Goal: Complete application form: Complete application form

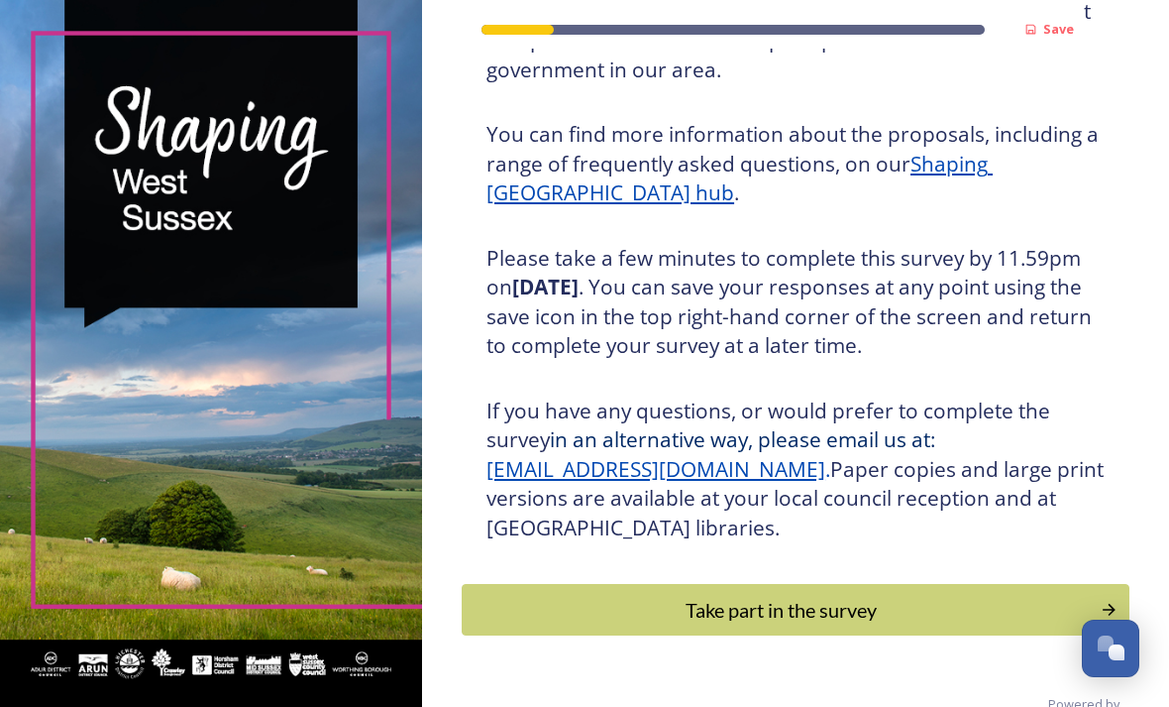
scroll to position [228, 0]
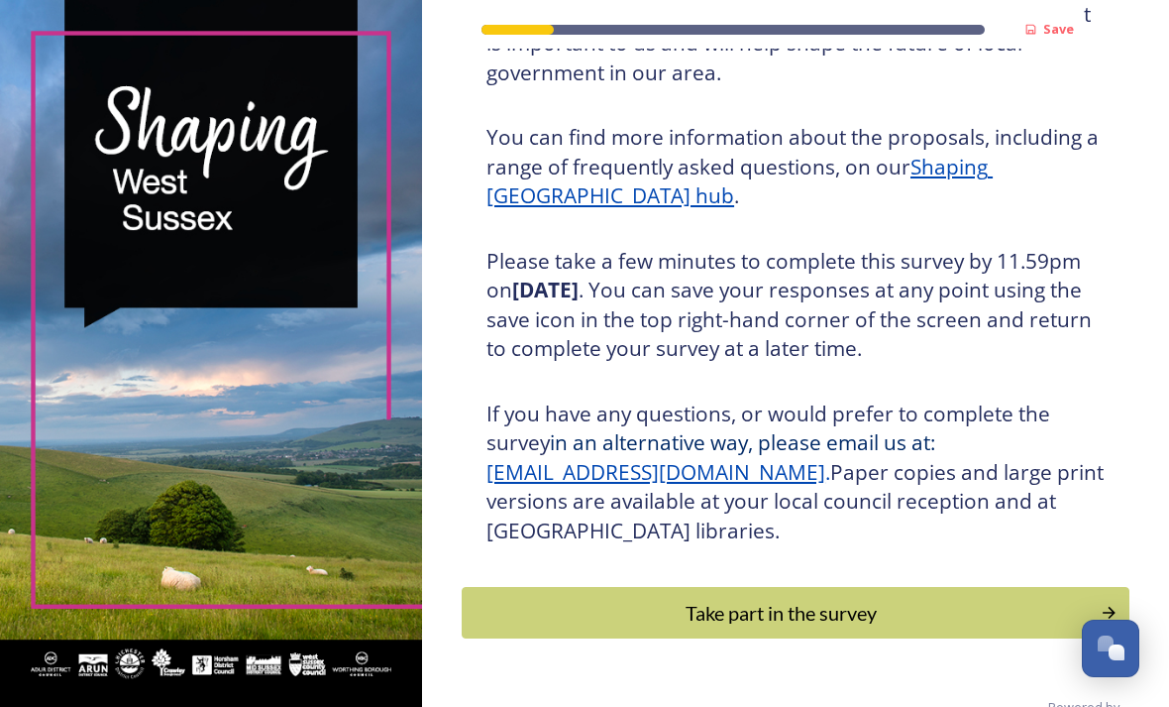
click at [777, 626] on div "Take part in the survey" at bounding box center [781, 613] width 617 height 30
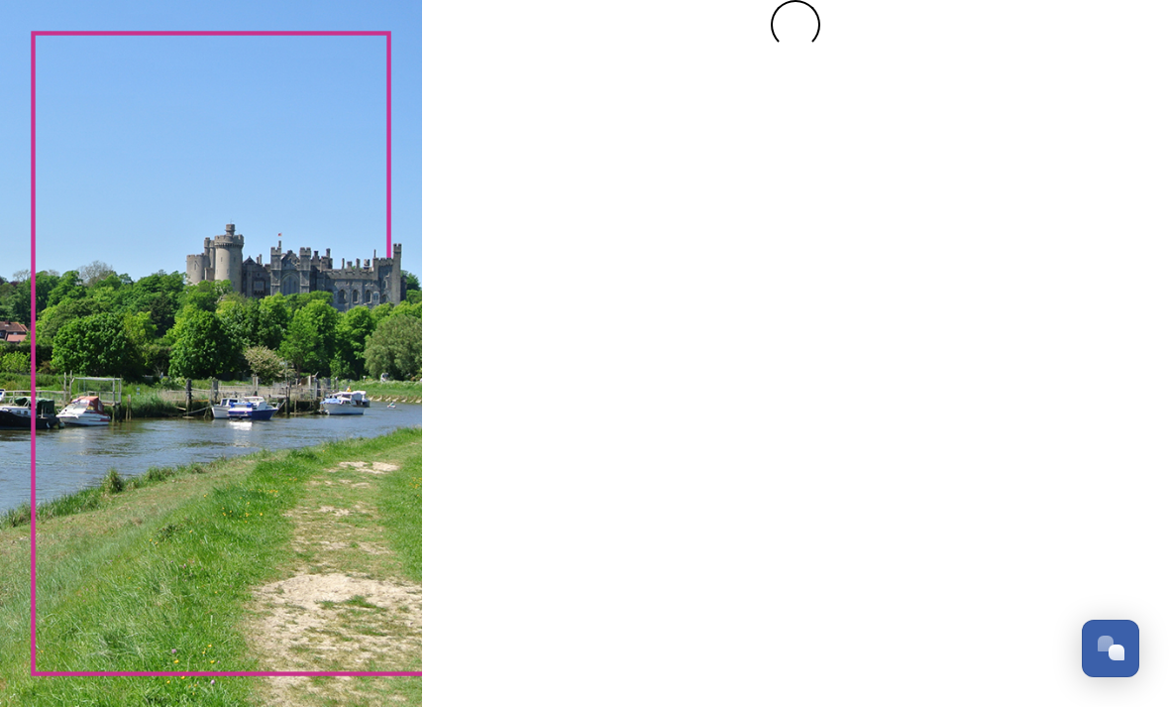
scroll to position [0, 0]
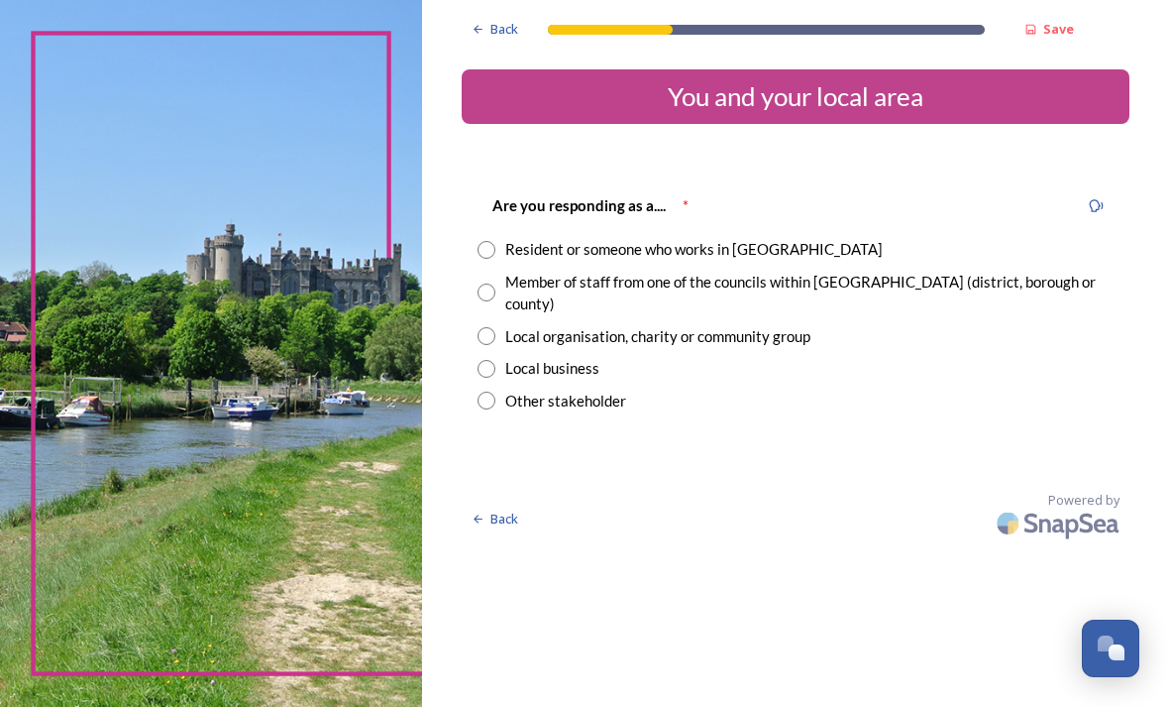
click at [496, 250] on input "radio" at bounding box center [487, 250] width 18 height 18
radio input "true"
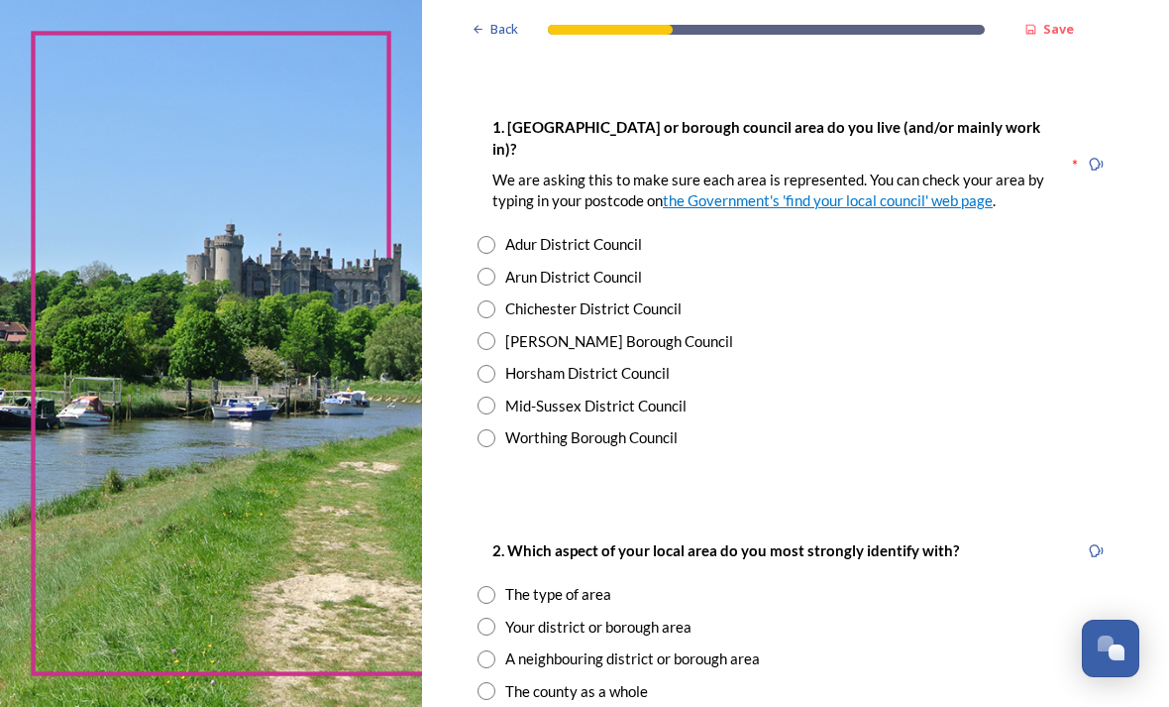
scroll to position [387, 0]
click at [496, 366] on input "radio" at bounding box center [487, 373] width 18 height 18
radio input "true"
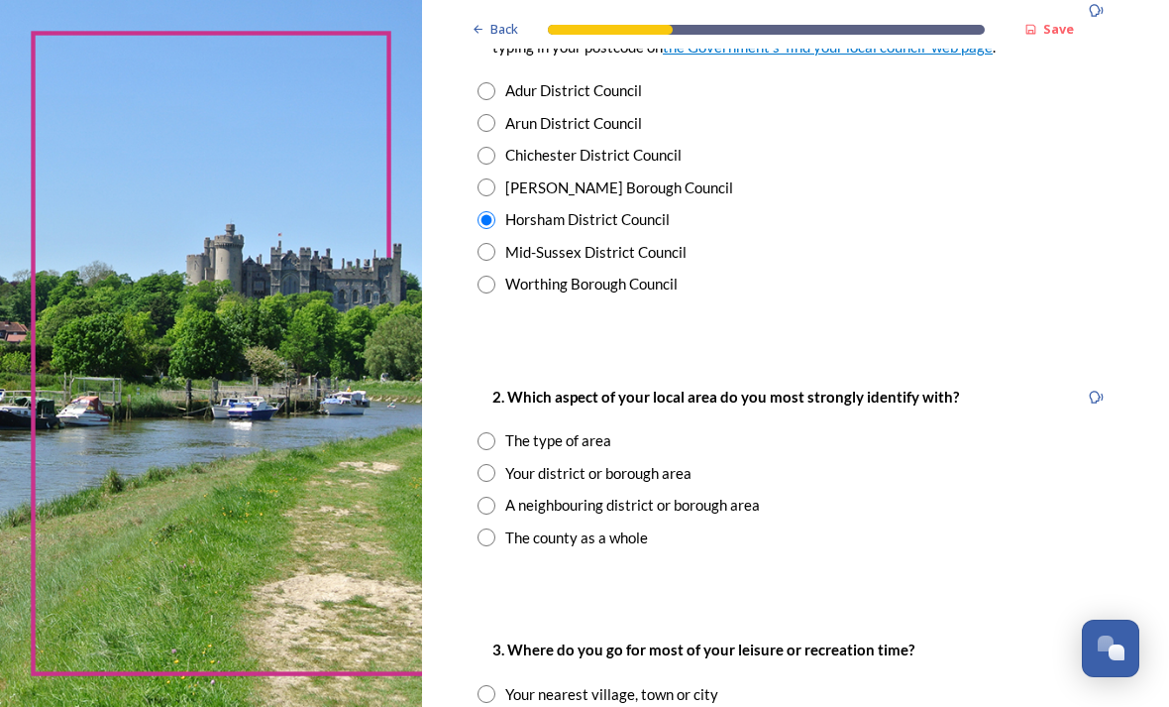
scroll to position [552, 0]
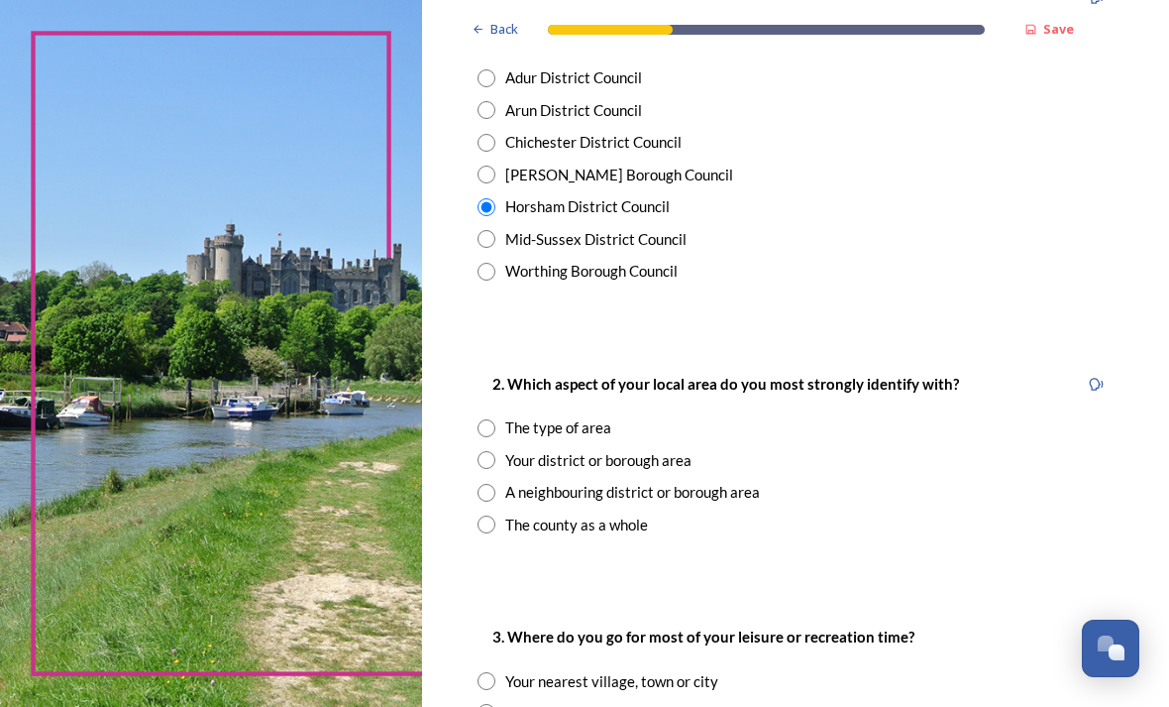
click at [496, 419] on input "radio" at bounding box center [487, 428] width 18 height 18
radio input "true"
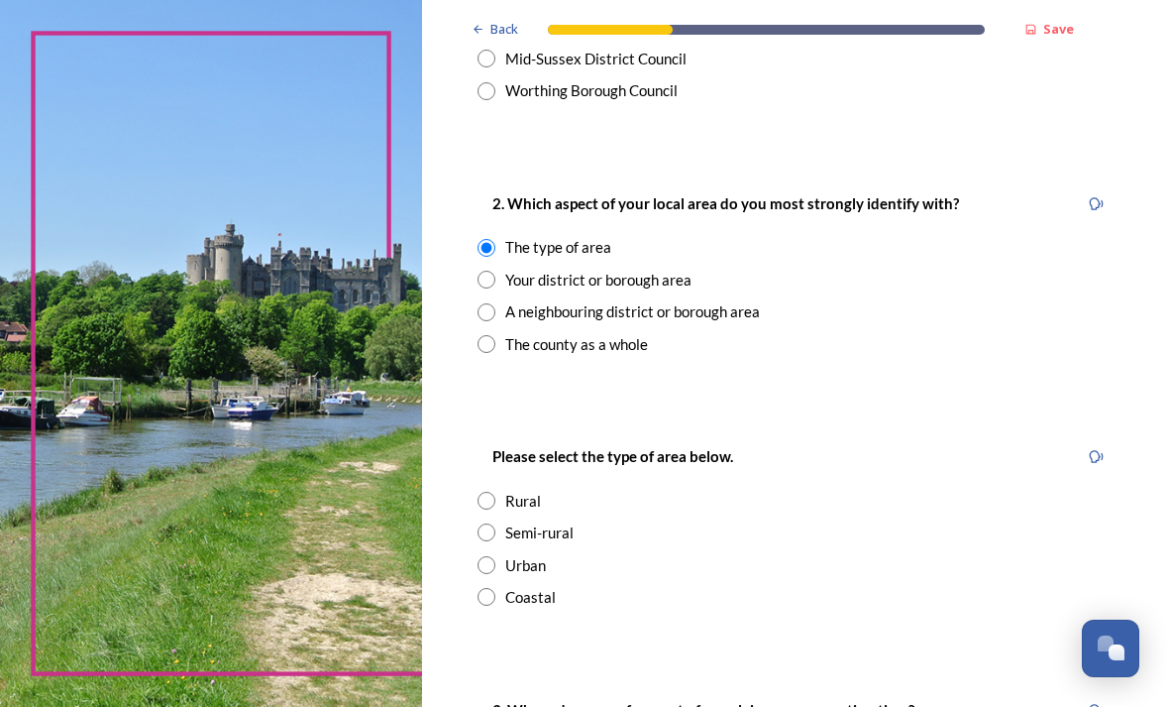
scroll to position [733, 0]
click at [496, 491] on input "radio" at bounding box center [487, 500] width 18 height 18
radio input "true"
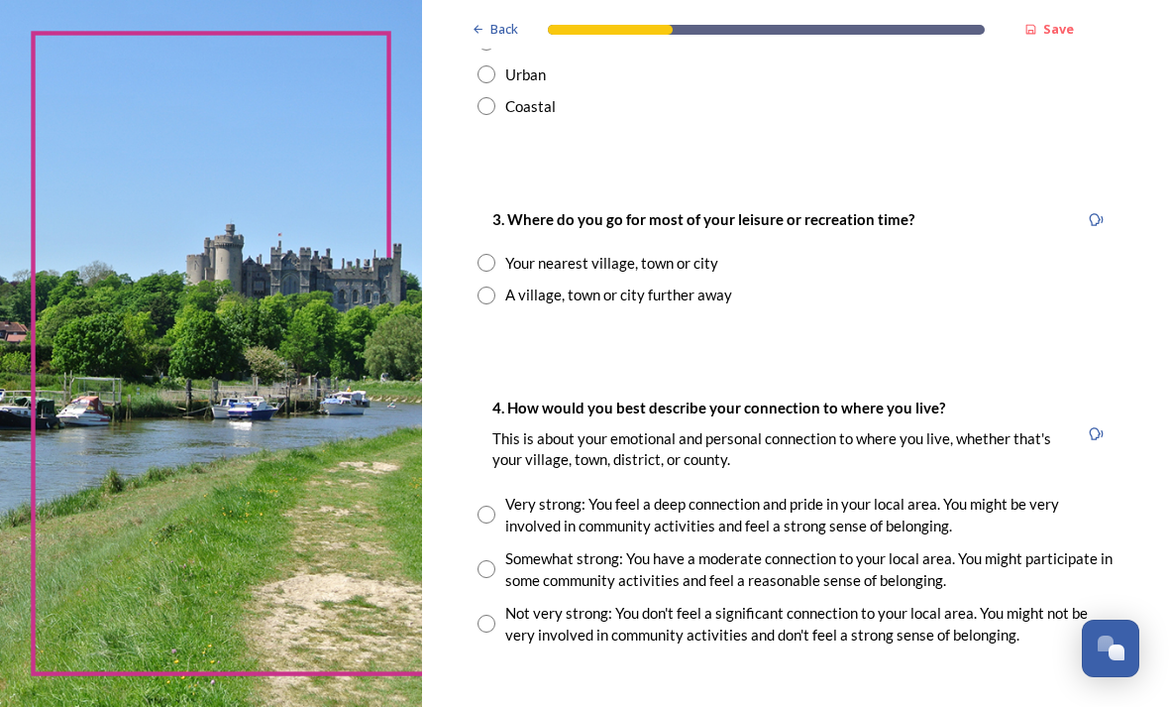
scroll to position [1220, 0]
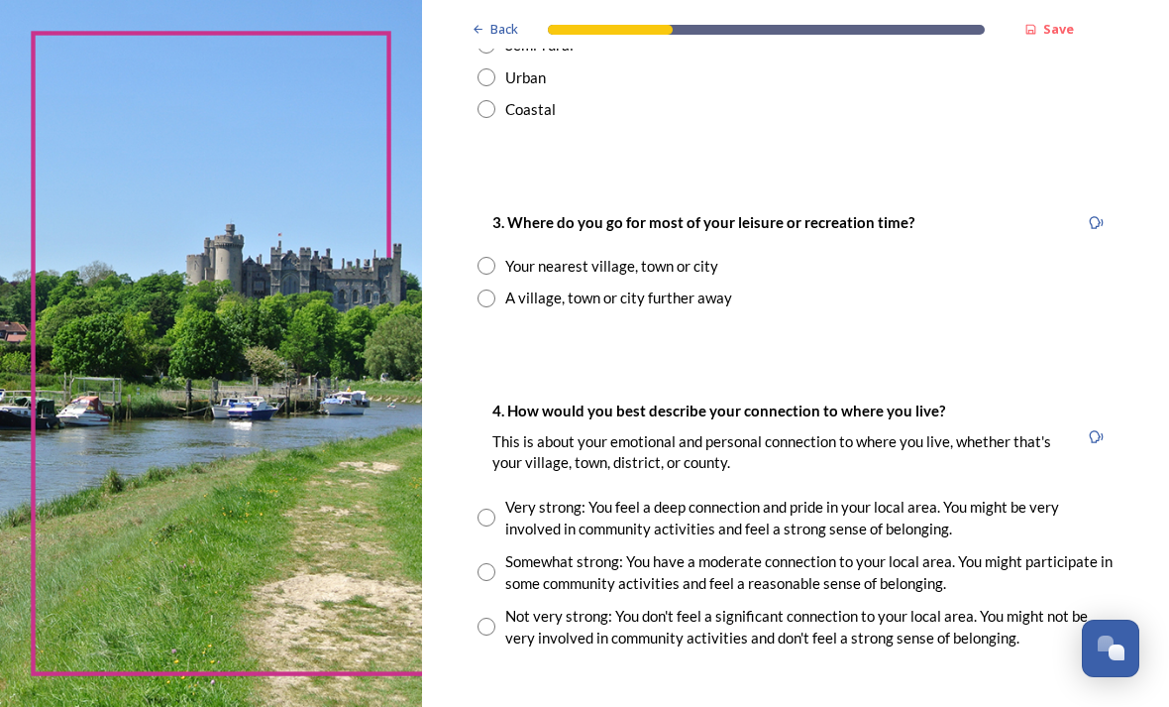
click at [496, 257] on input "radio" at bounding box center [487, 266] width 18 height 18
radio input "true"
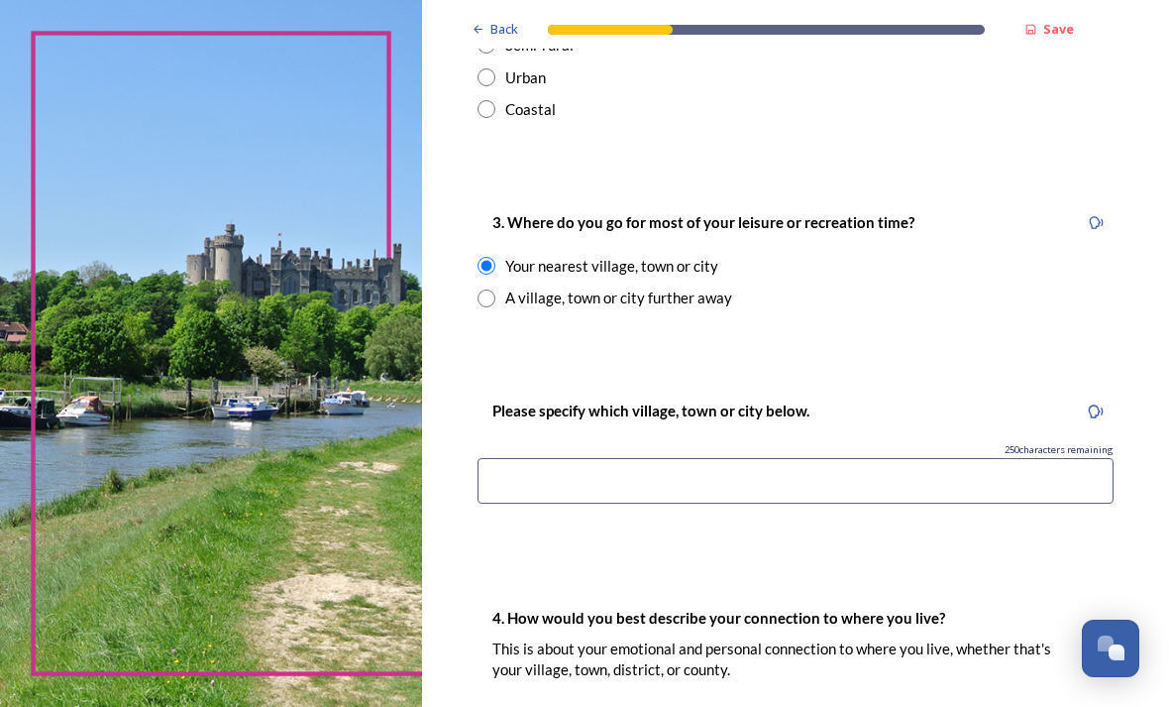
click at [538, 463] on input at bounding box center [796, 481] width 636 height 46
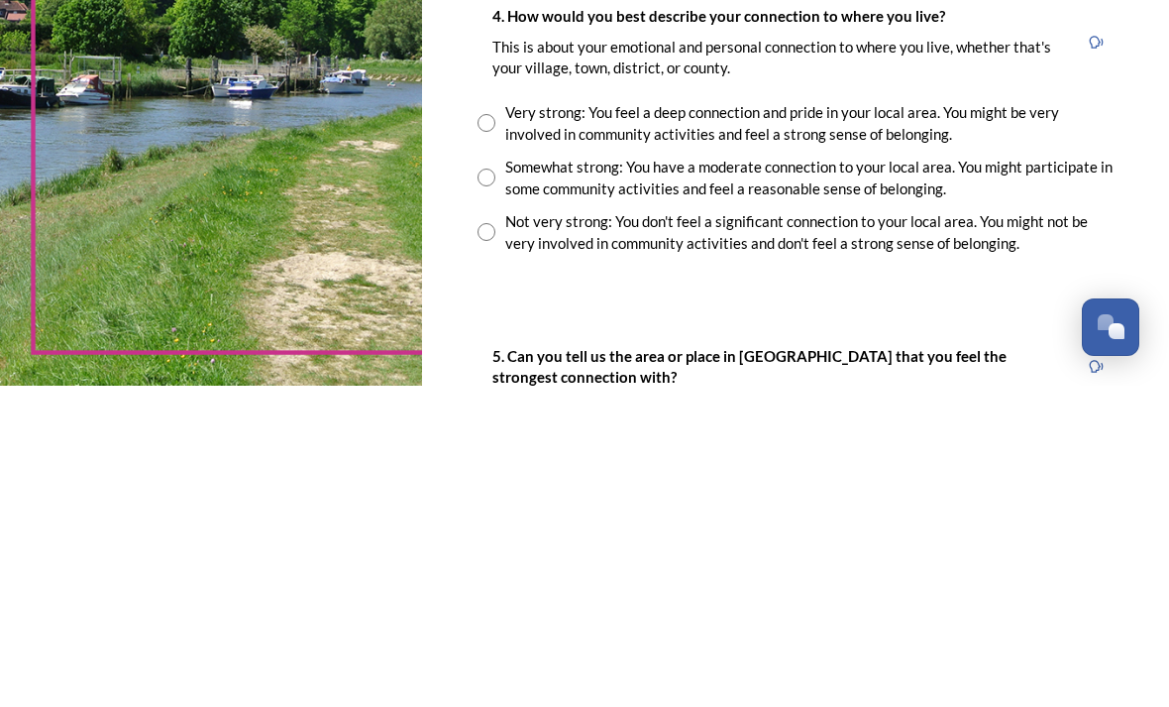
scroll to position [1504, 0]
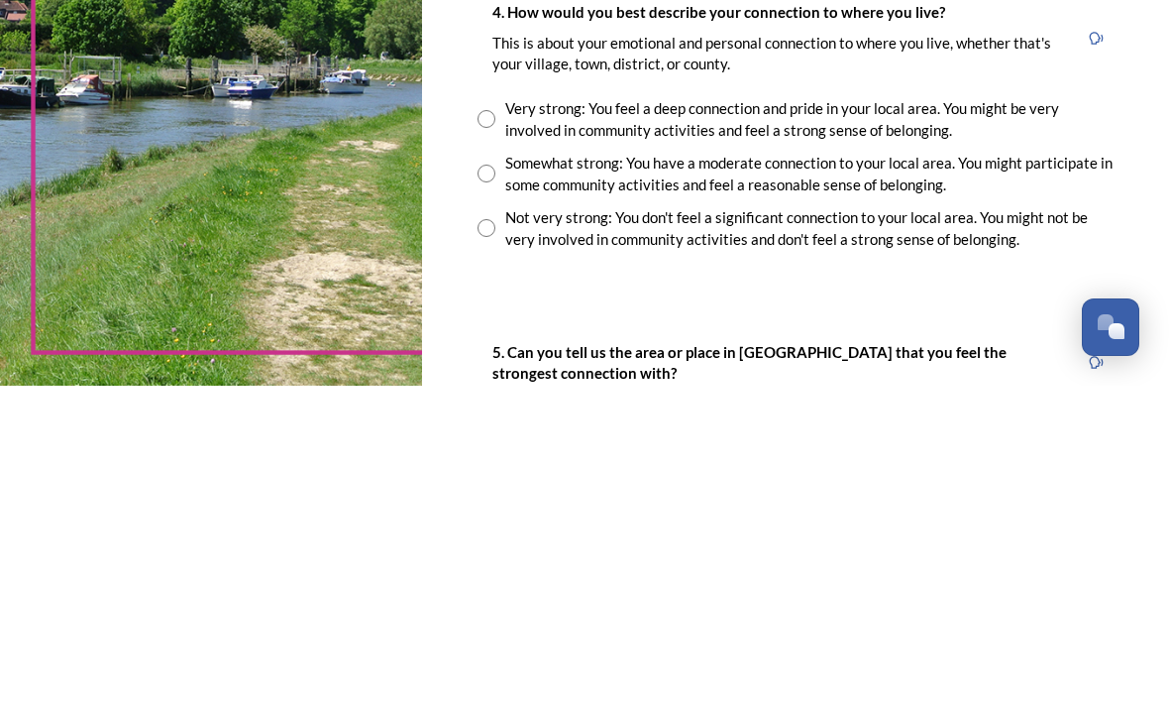
type input "Amberley"
click at [496, 486] on input "radio" at bounding box center [487, 495] width 18 height 18
radio input "true"
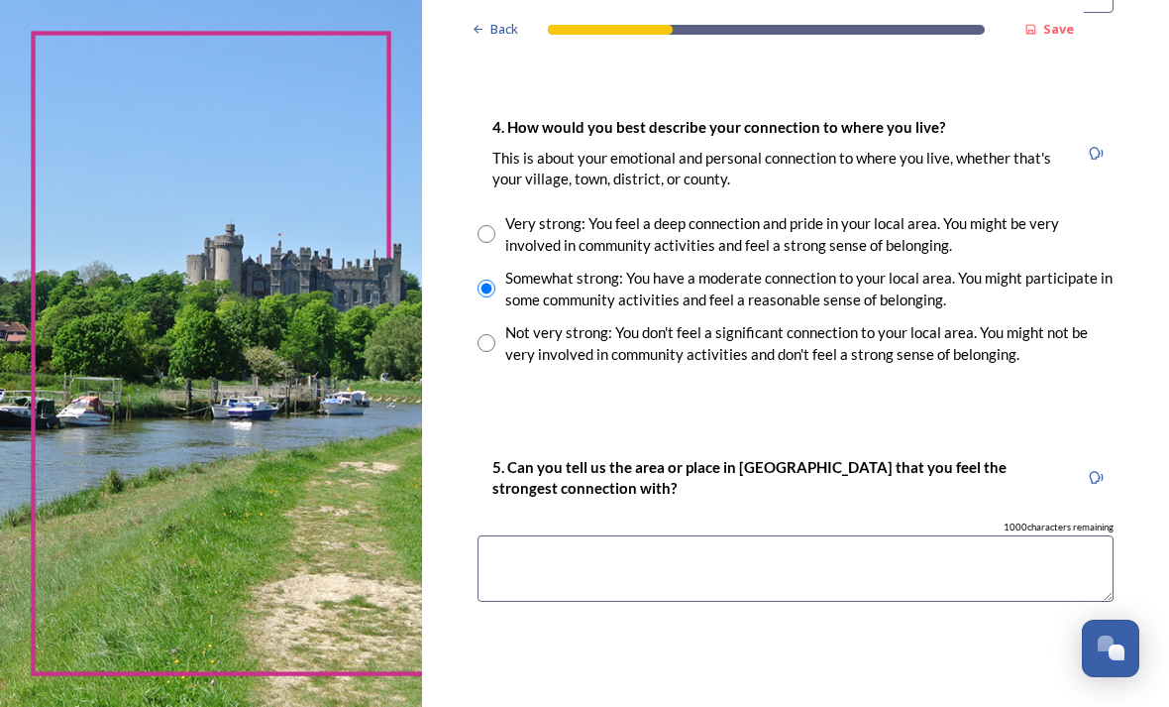
scroll to position [1712, 0]
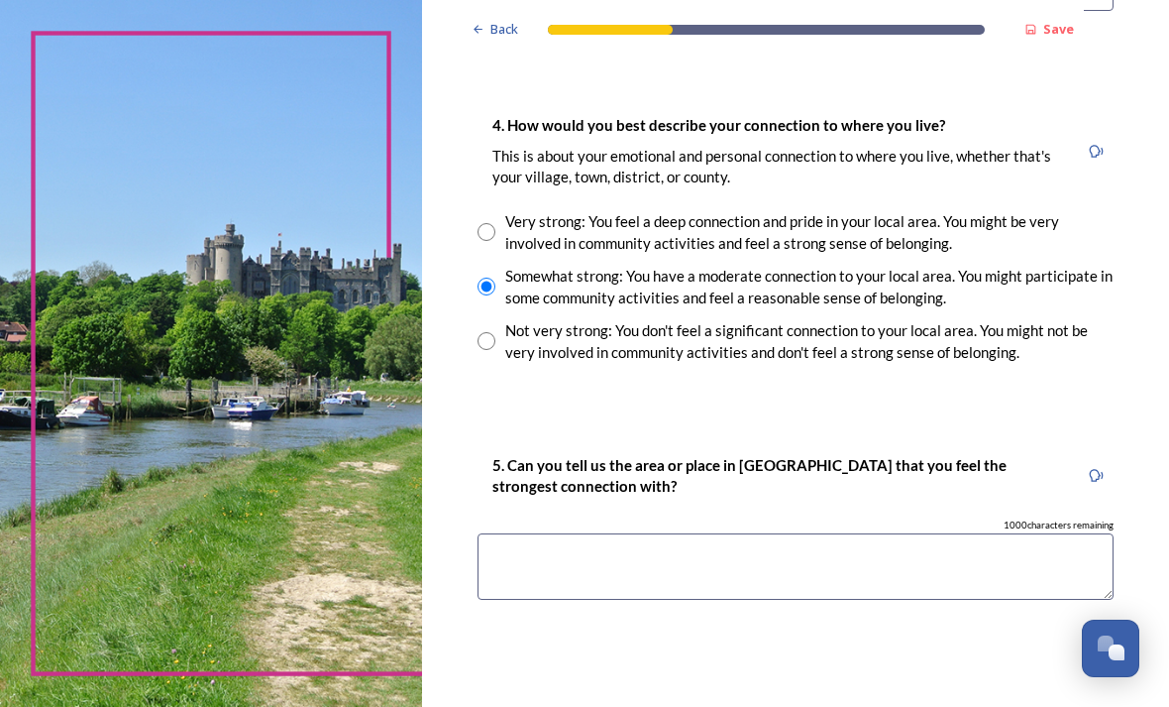
click at [536, 533] on textarea at bounding box center [796, 566] width 636 height 66
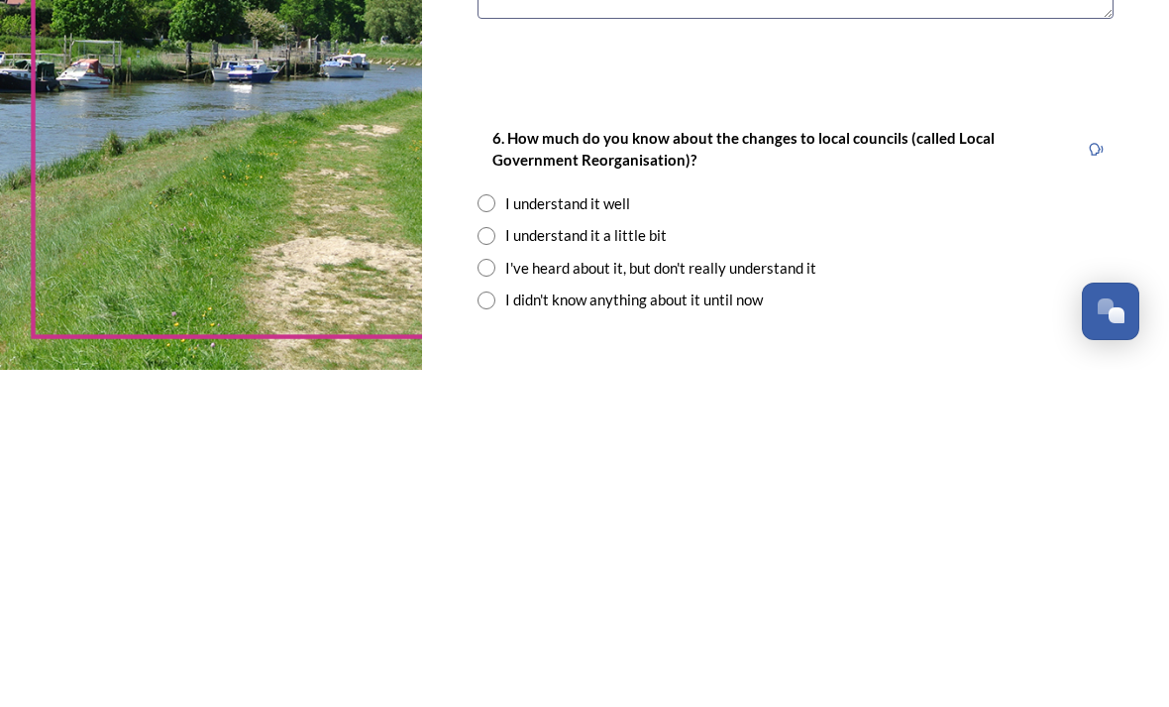
scroll to position [1956, 0]
type textarea "Amberley"
click at [496, 596] on input "radio" at bounding box center [487, 605] width 18 height 18
radio input "true"
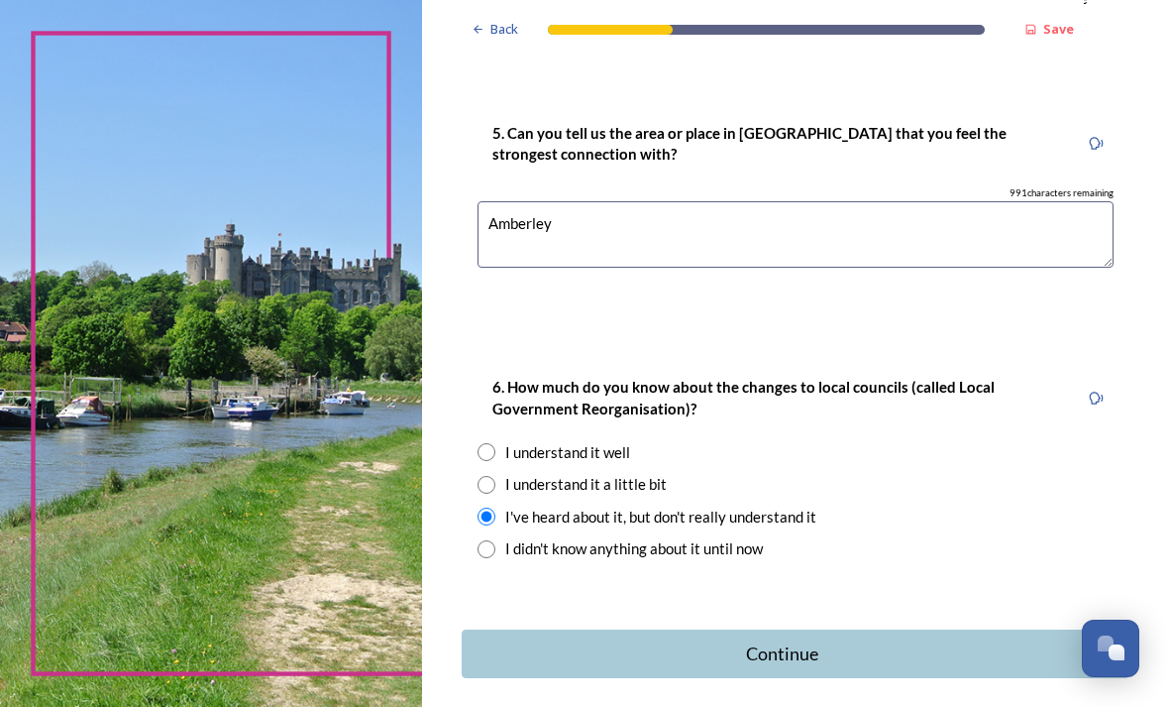
scroll to position [2043, 0]
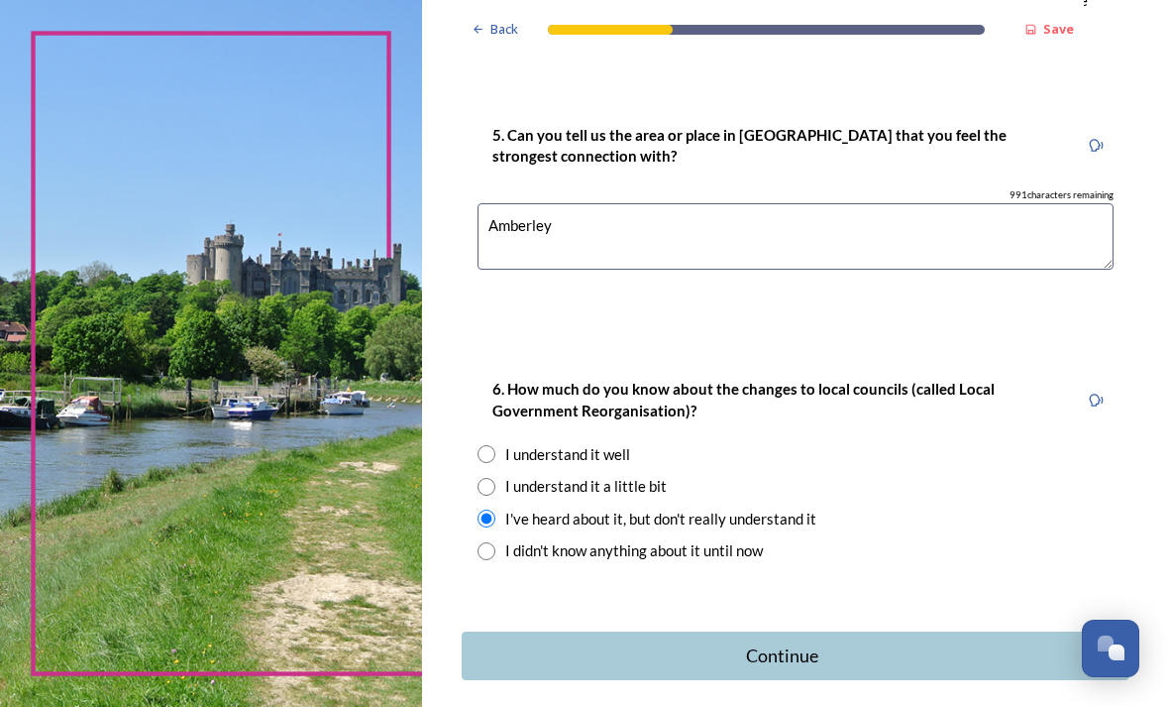
click at [799, 642] on div "Continue" at bounding box center [782, 655] width 619 height 27
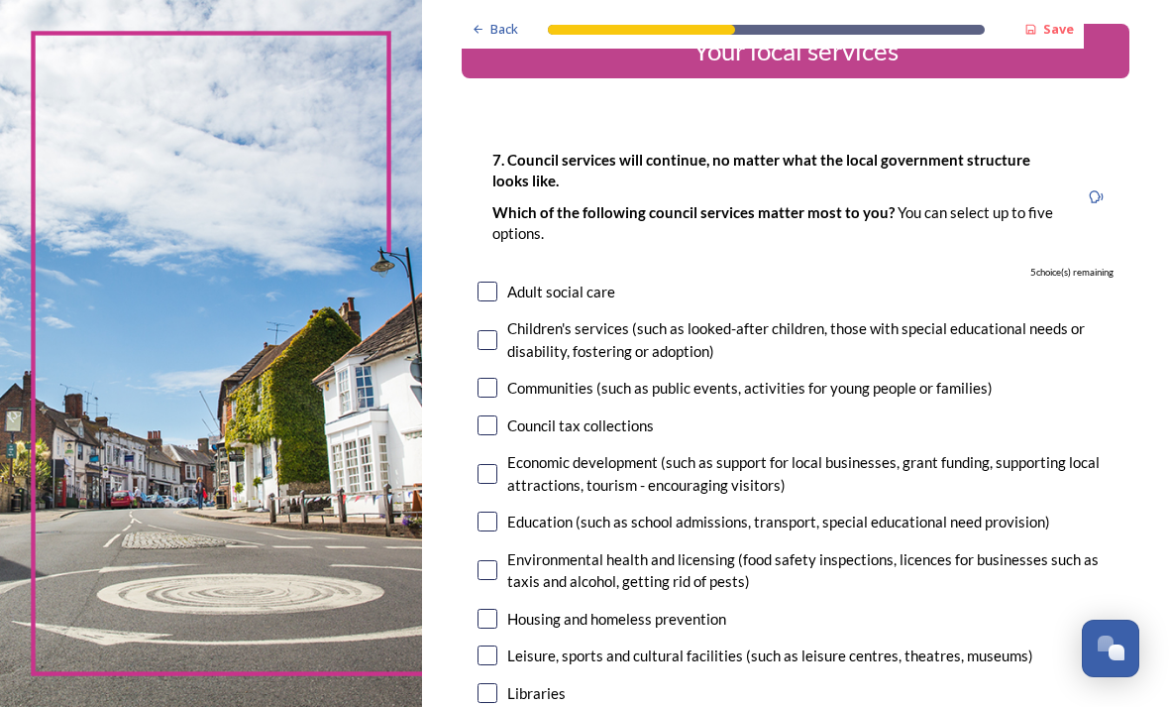
scroll to position [46, 0]
click at [497, 415] on input "checkbox" at bounding box center [488, 425] width 20 height 20
checkbox input "true"
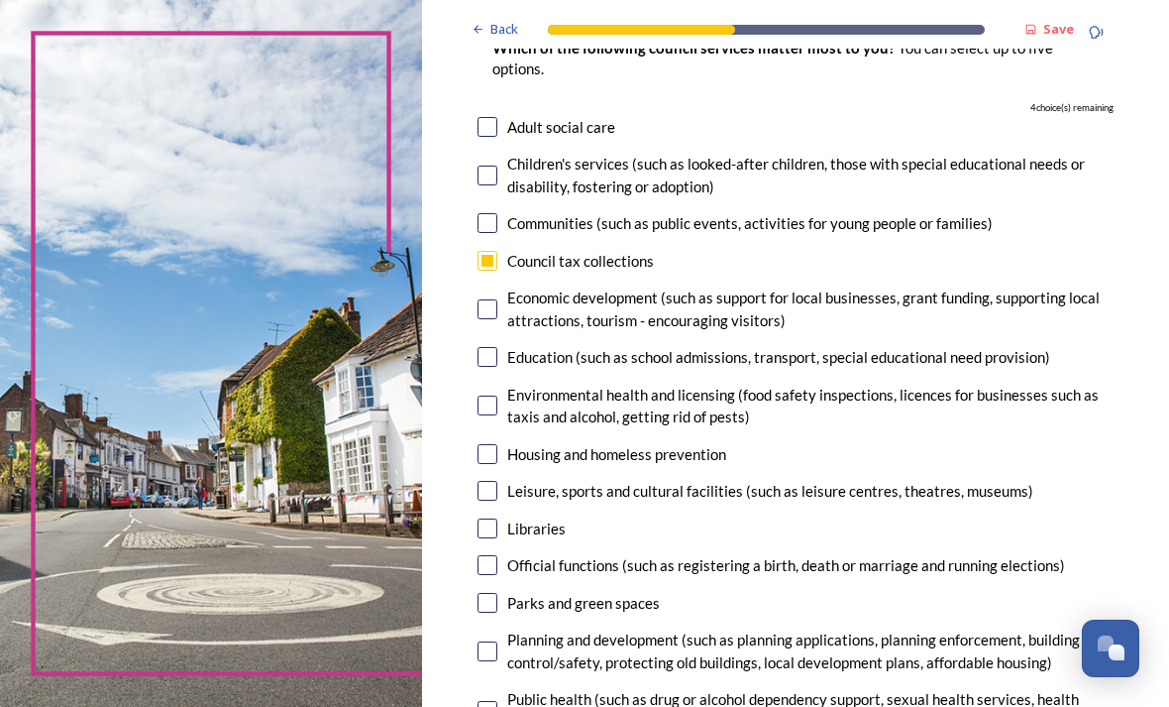
scroll to position [211, 0]
click at [497, 298] on input "checkbox" at bounding box center [488, 308] width 20 height 20
checkbox input "true"
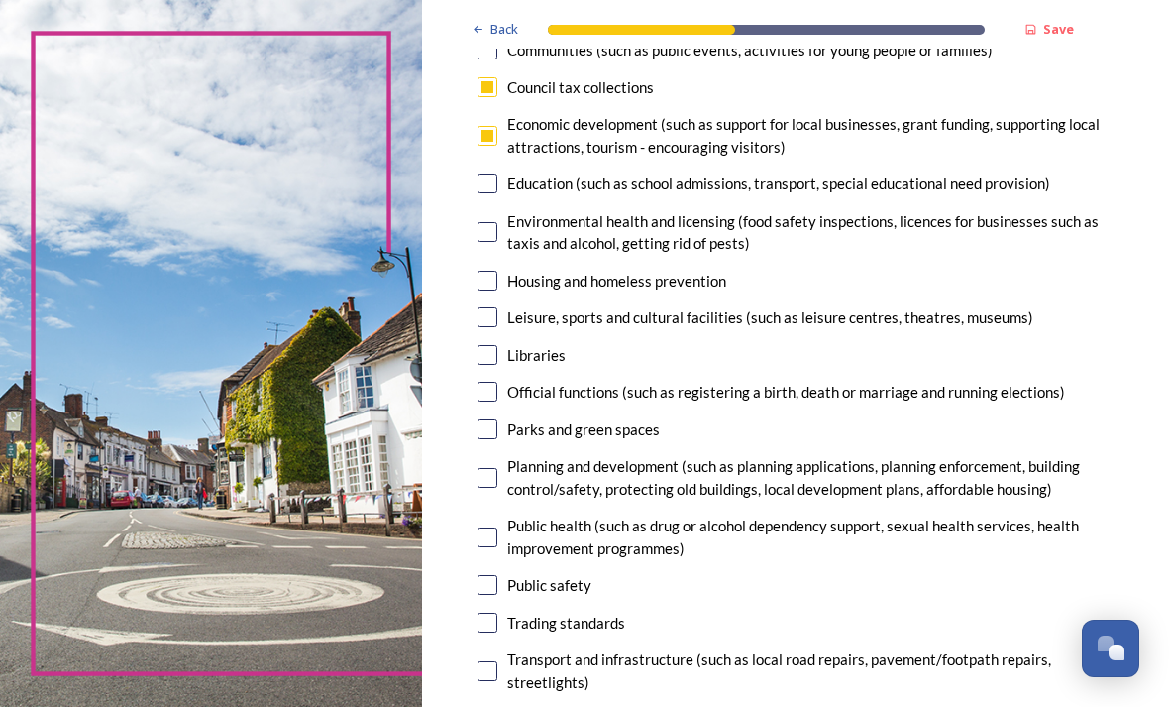
scroll to position [386, 0]
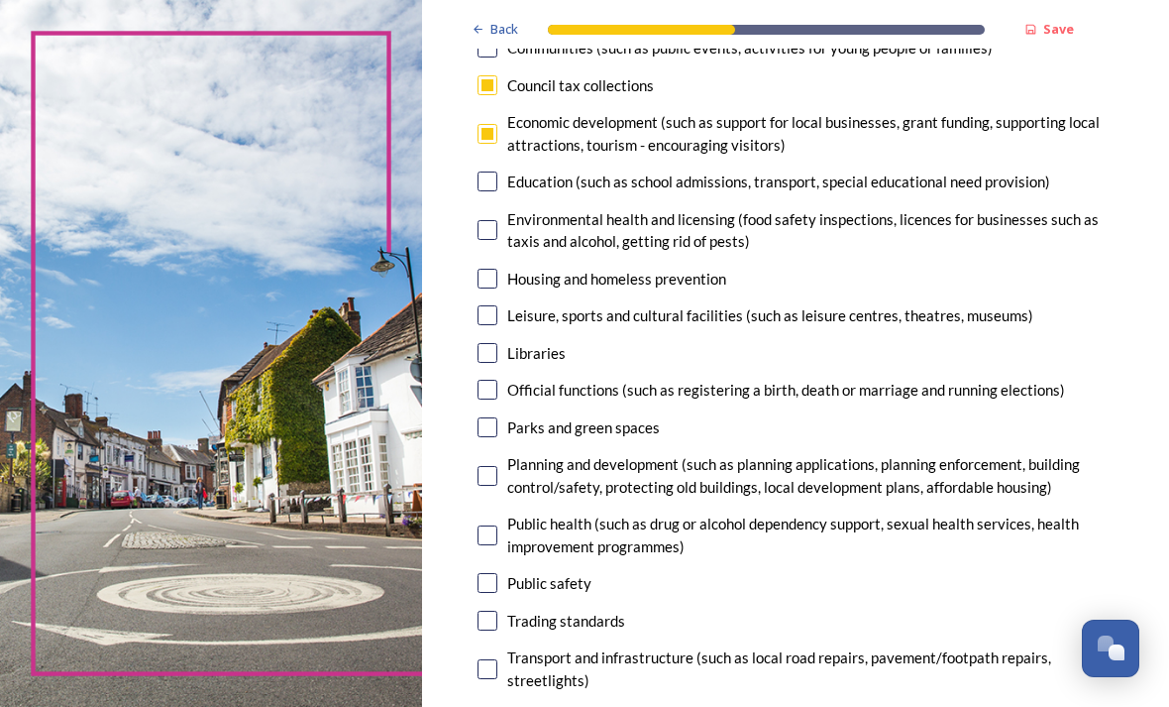
click at [497, 417] on input "checkbox" at bounding box center [488, 427] width 20 height 20
checkbox input "true"
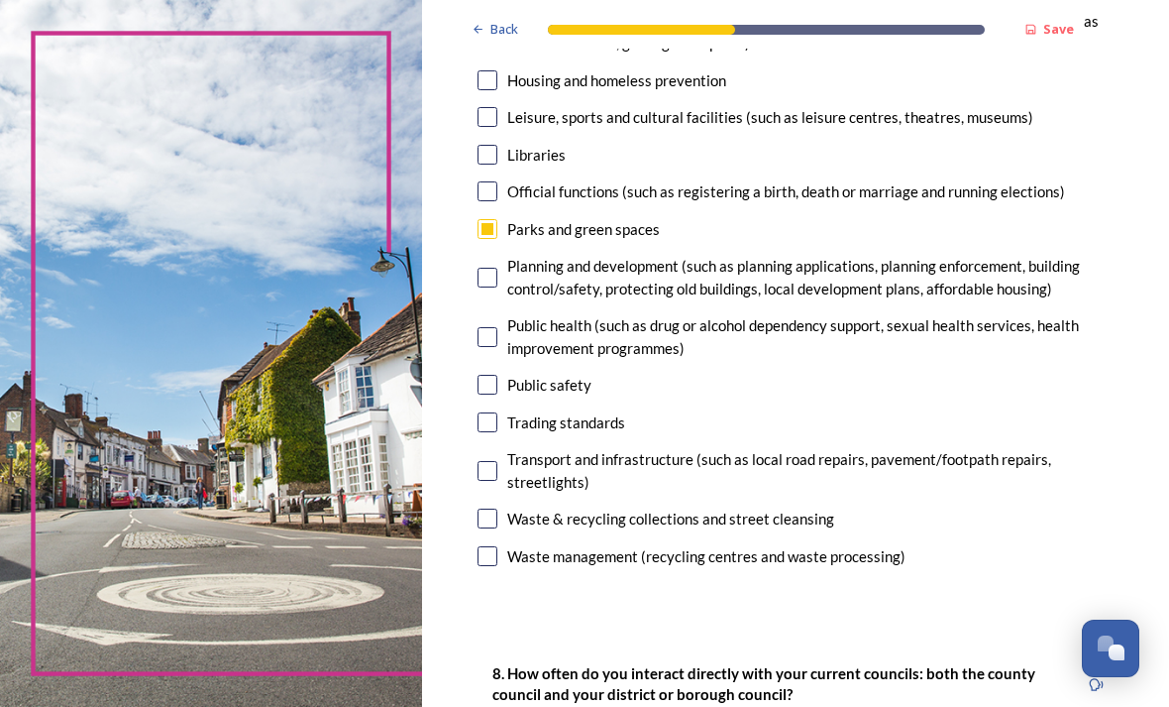
scroll to position [583, 0]
click at [497, 462] on input "checkbox" at bounding box center [488, 472] width 20 height 20
checkbox input "true"
click at [497, 509] on input "checkbox" at bounding box center [488, 519] width 20 height 20
checkbox input "true"
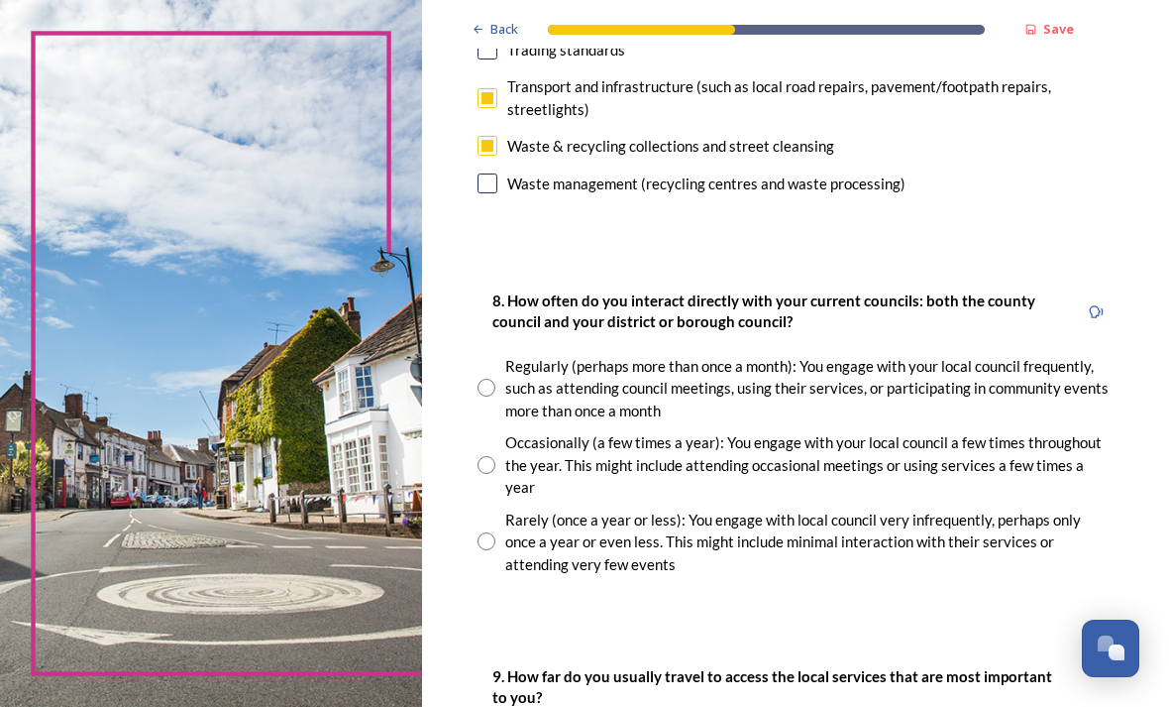
scroll to position [966, 0]
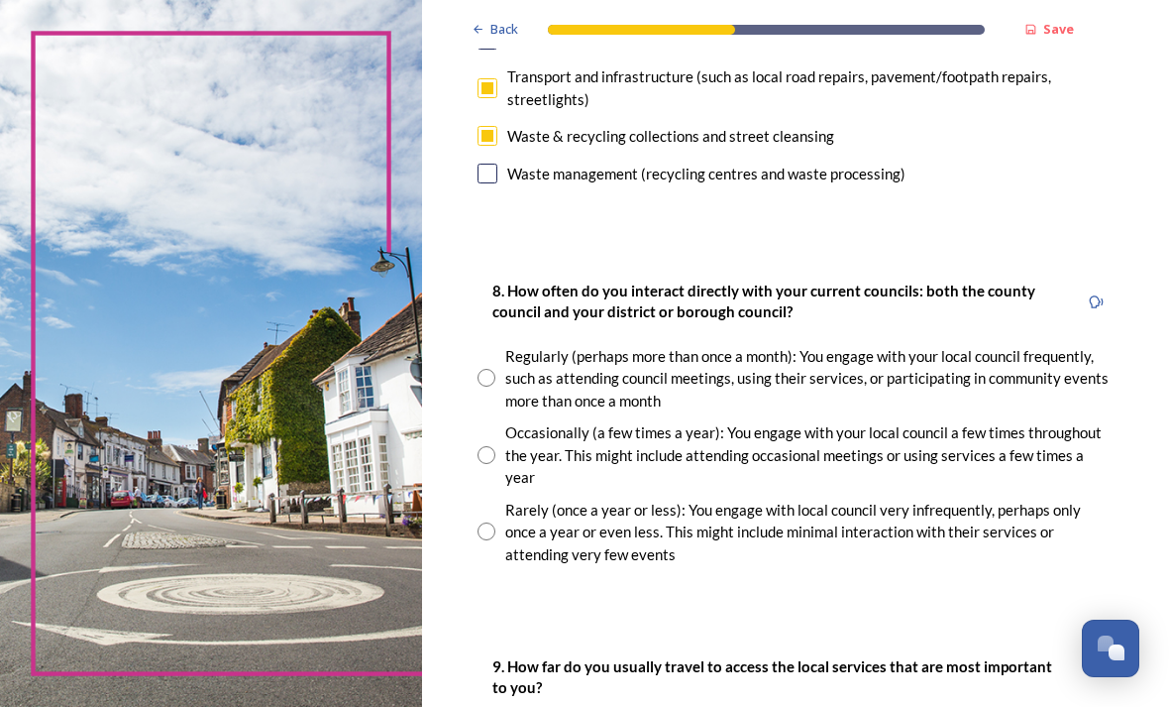
click at [496, 446] on input "radio" at bounding box center [487, 455] width 18 height 18
radio input "true"
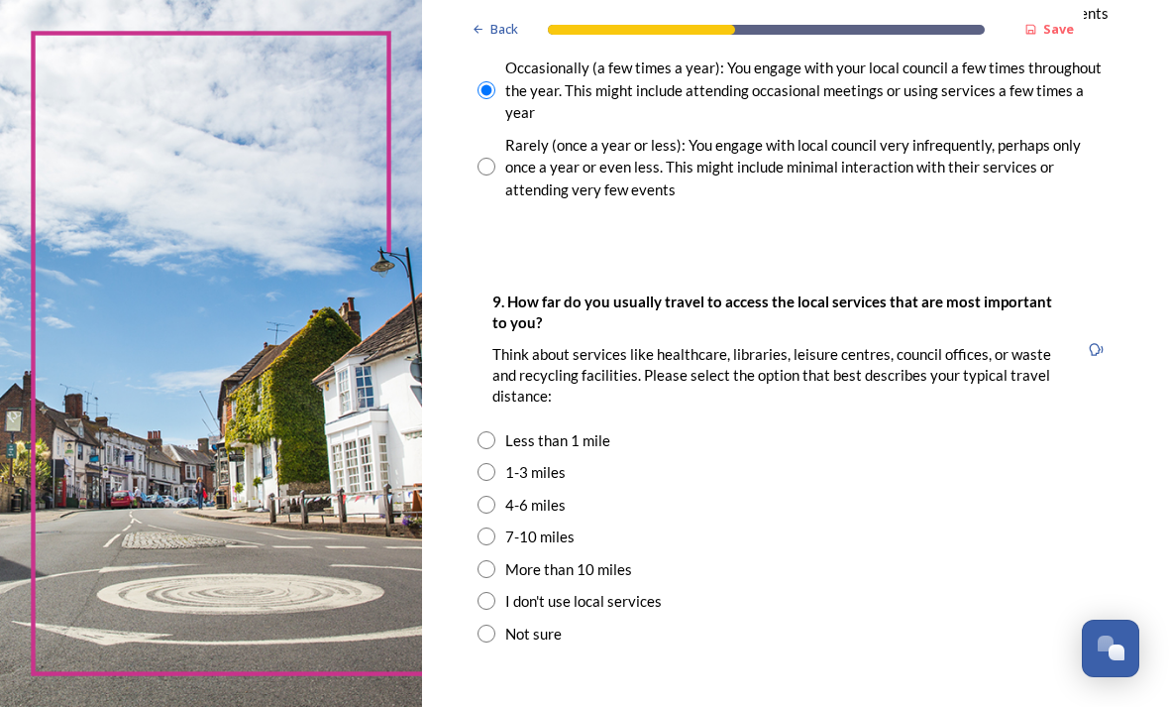
scroll to position [1331, 0]
click at [496, 527] on input "radio" at bounding box center [487, 536] width 18 height 18
radio input "true"
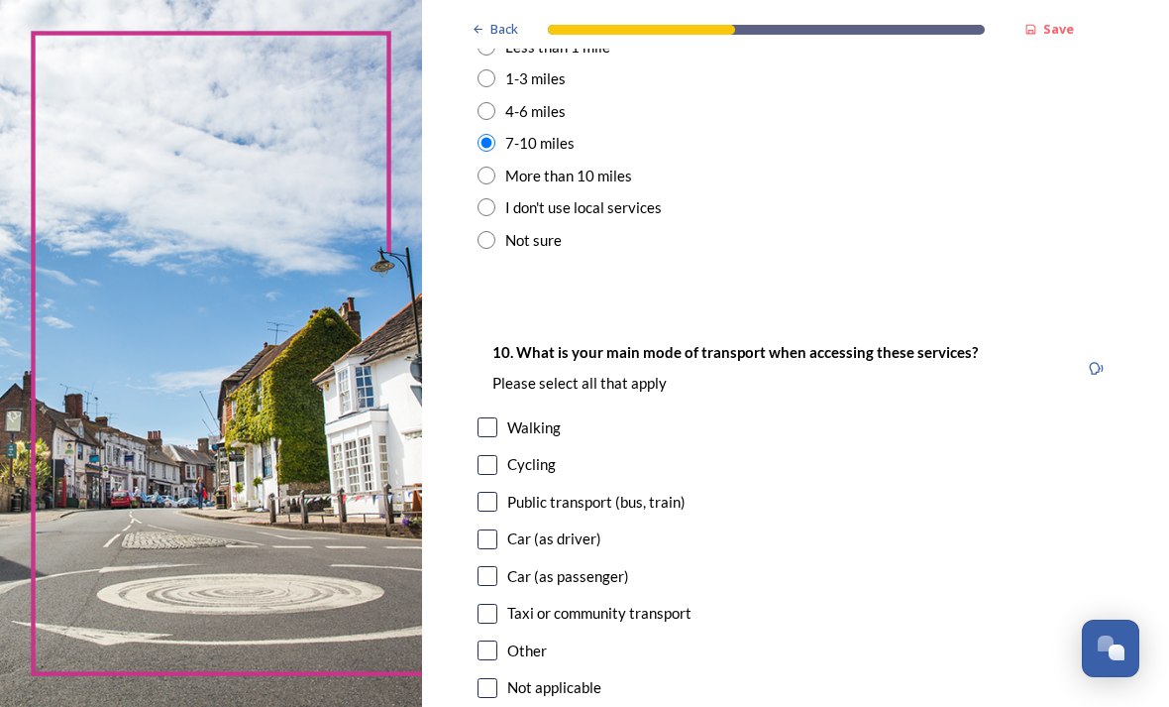
scroll to position [1731, 0]
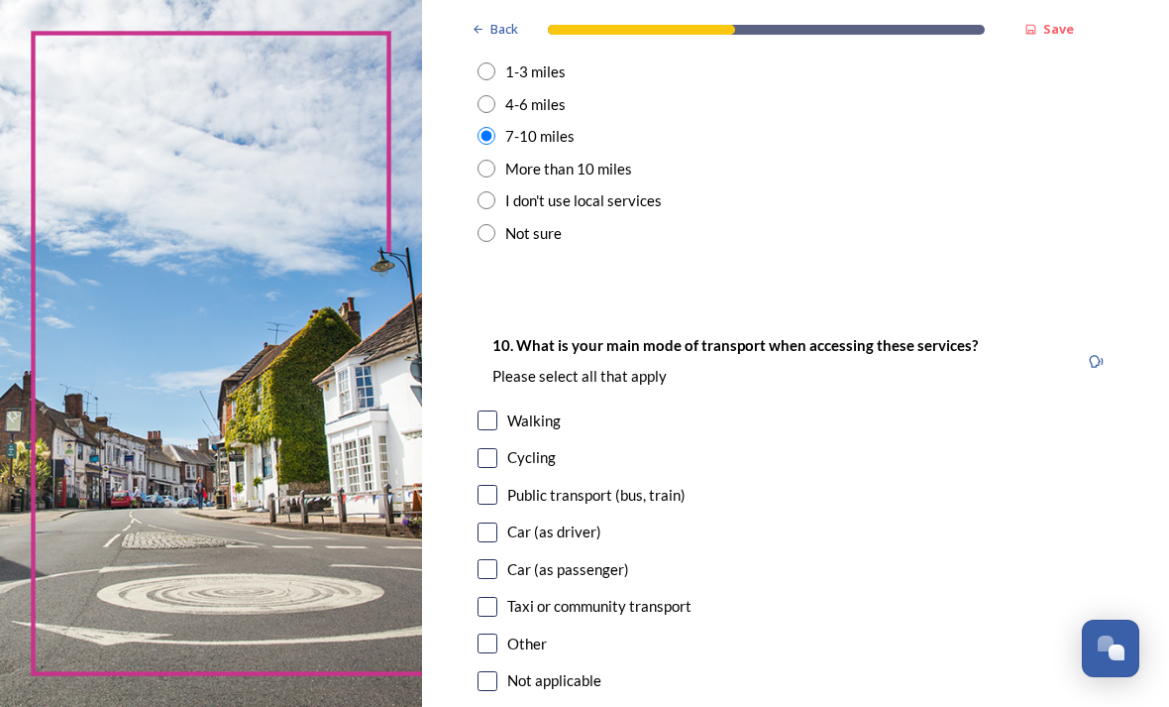
click at [497, 522] on input "checkbox" at bounding box center [488, 532] width 20 height 20
checkbox input "true"
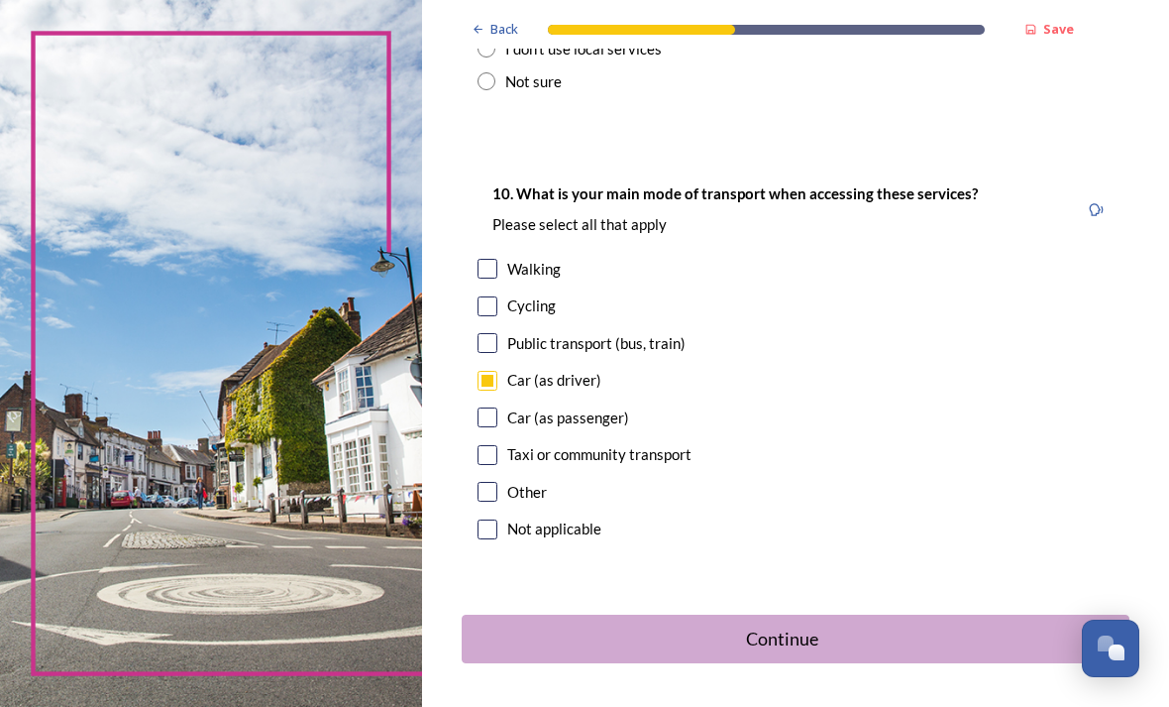
scroll to position [63, 0]
click at [829, 625] on div "Continue" at bounding box center [782, 638] width 619 height 27
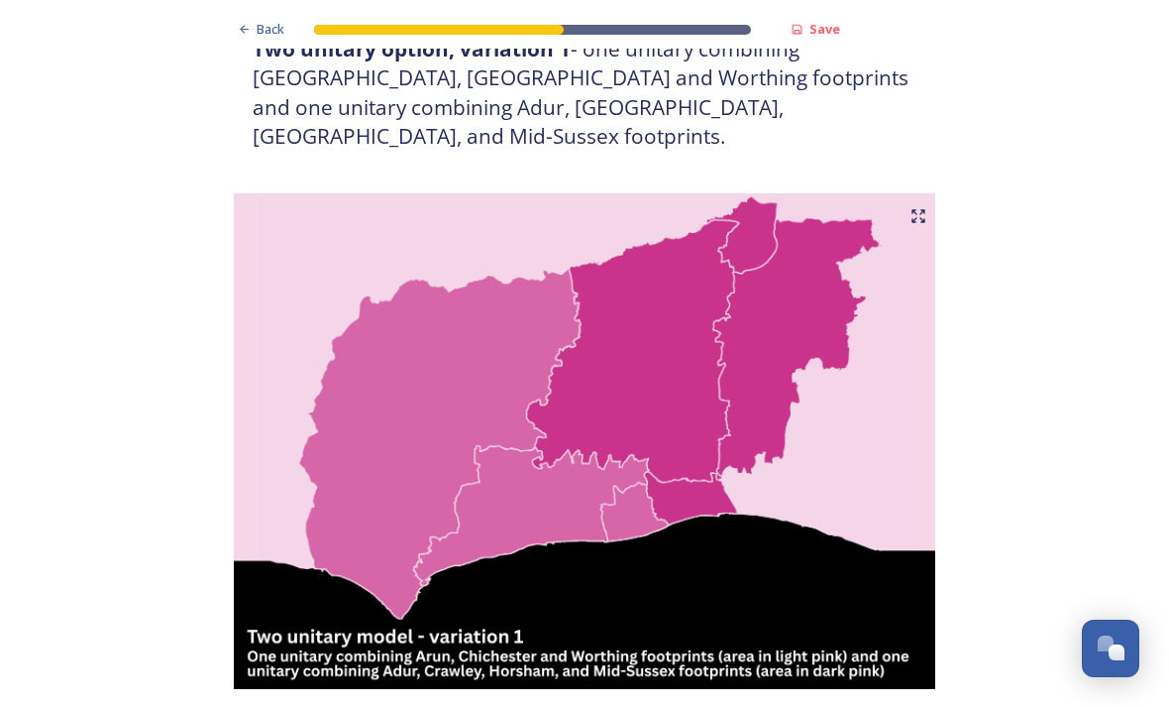
scroll to position [1160, 0]
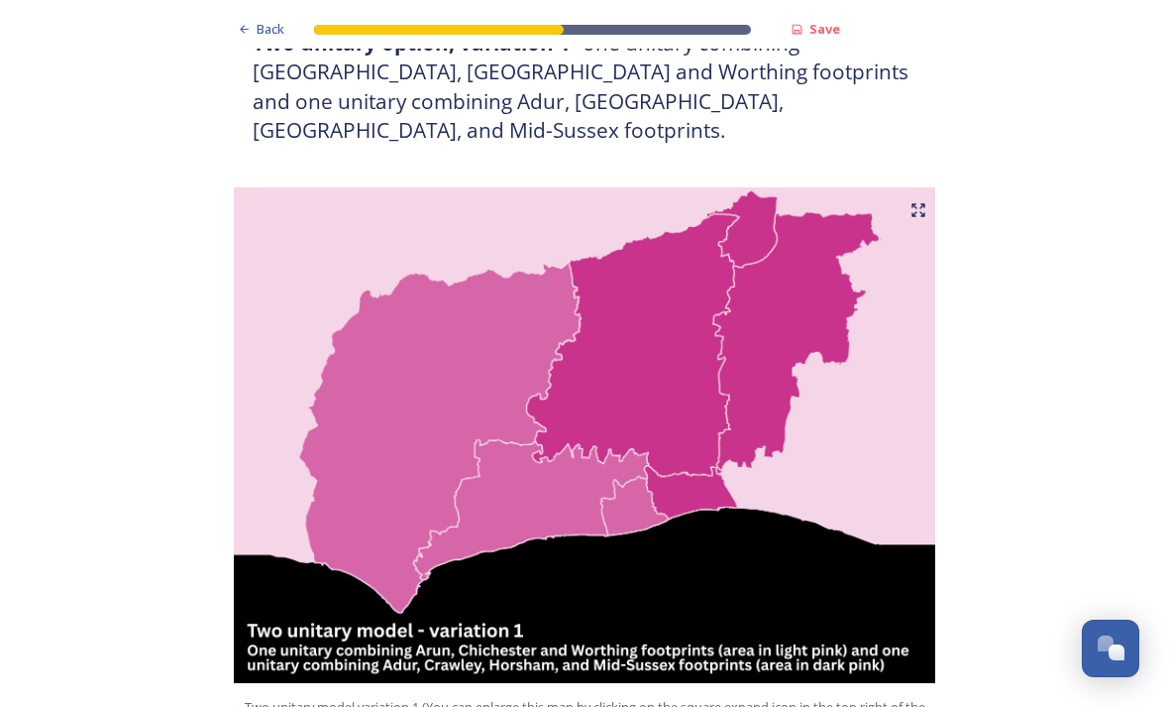
click at [298, 698] on span "Two unitary model variation 1 (You can enlarge this map by clicking on the squa…" at bounding box center [585, 717] width 684 height 38
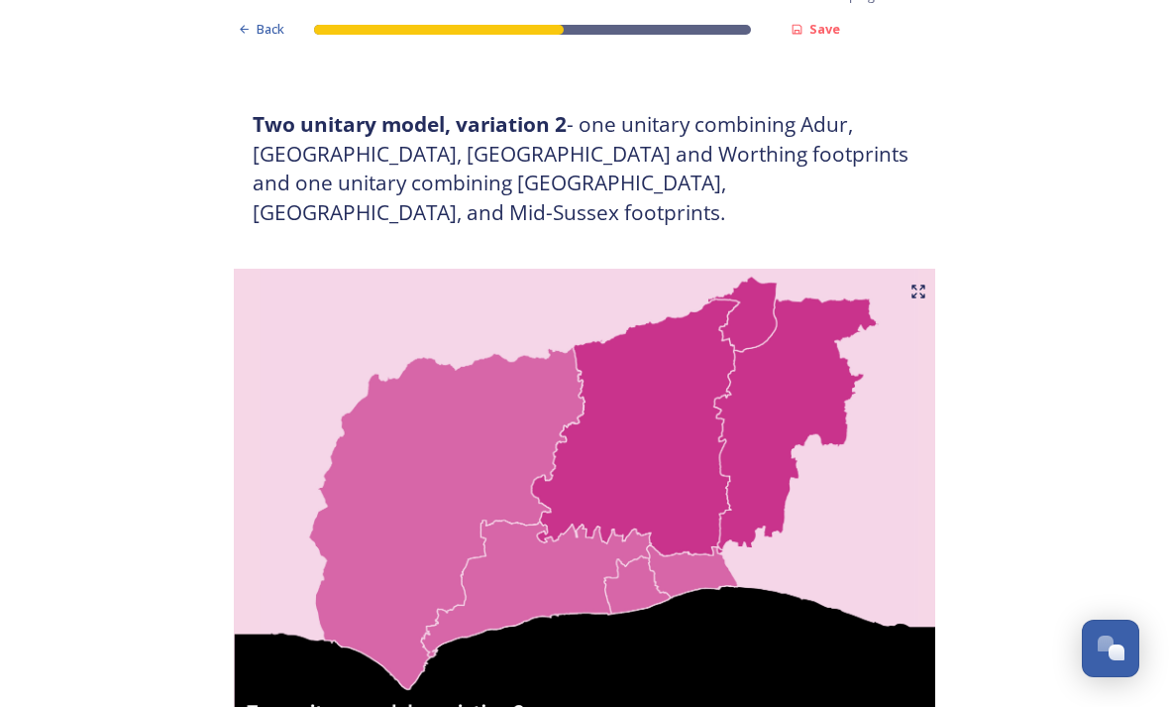
scroll to position [1865, 0]
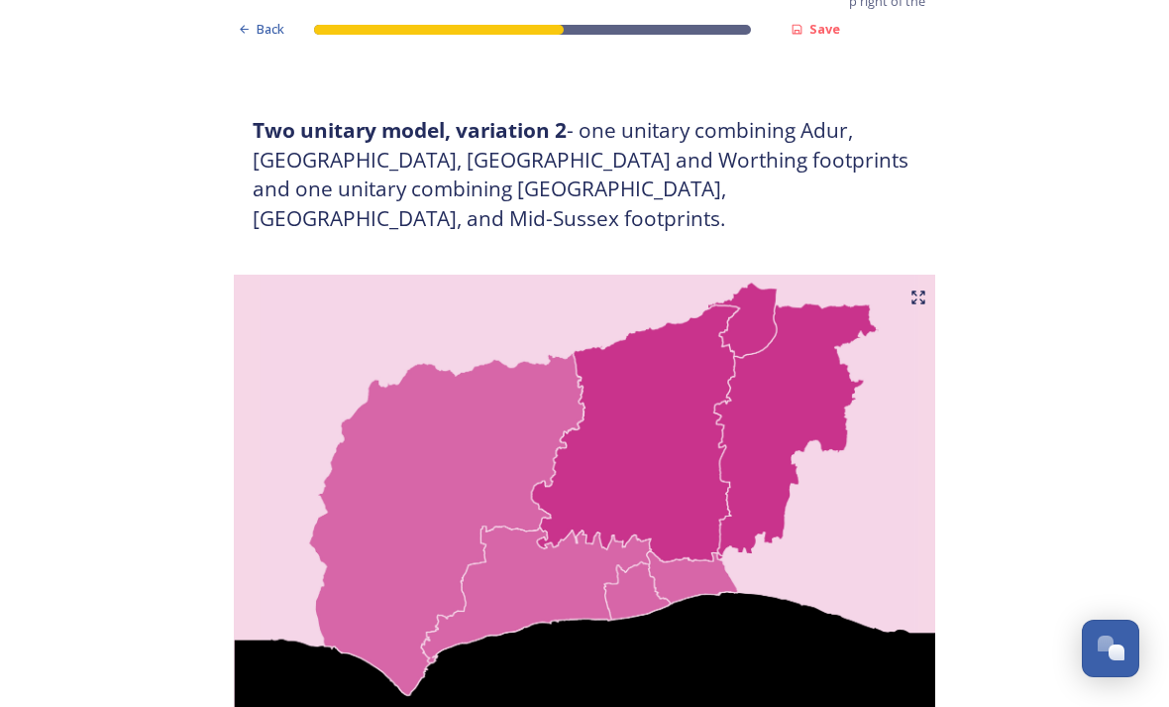
click at [915, 289] on icon at bounding box center [919, 297] width 16 height 16
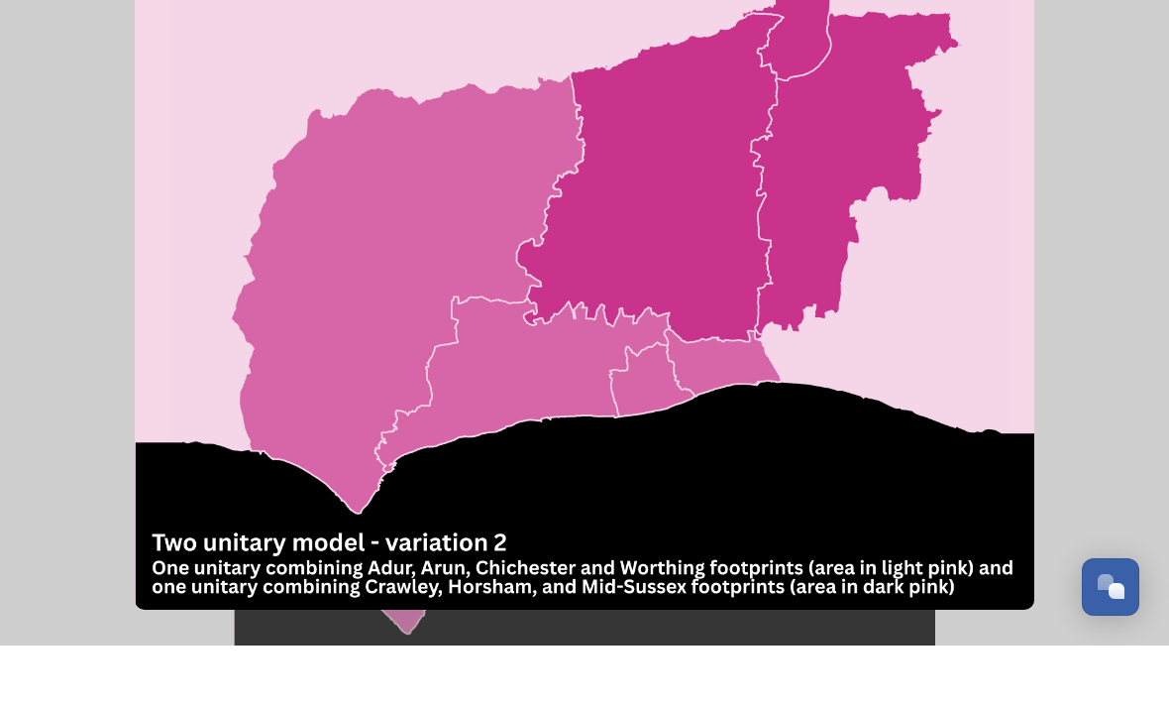
scroll to position [63, 0]
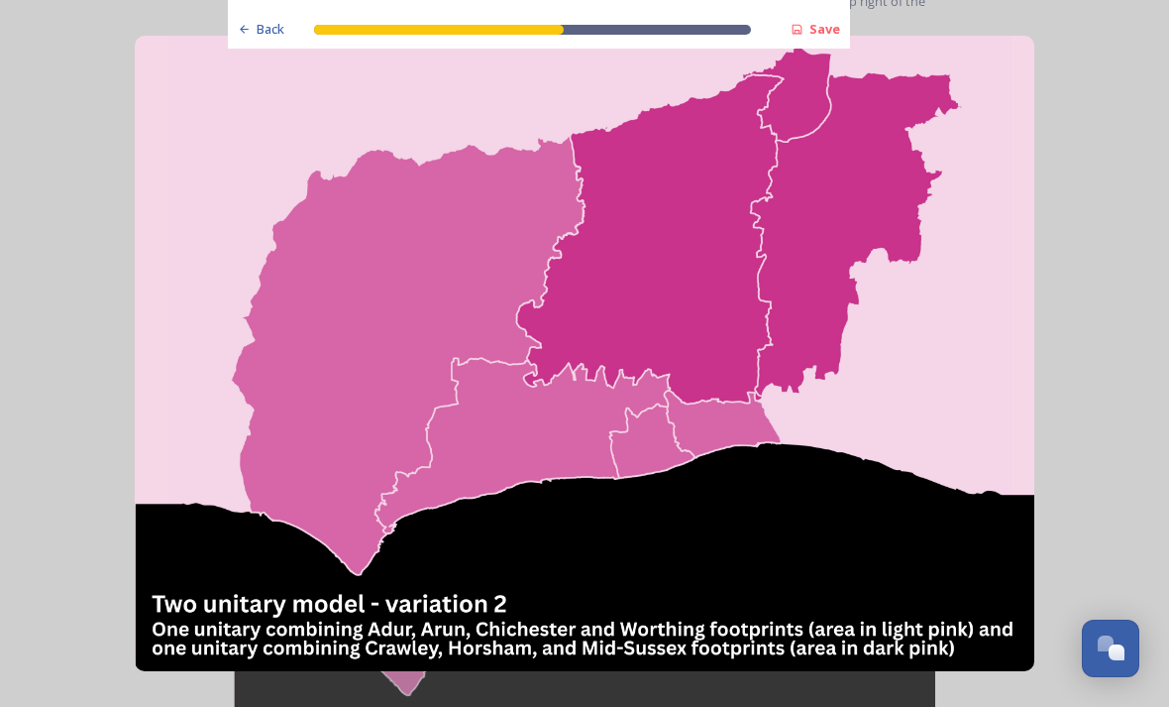
click at [594, 379] on img at bounding box center [585, 354] width 900 height 636
click at [136, 254] on img at bounding box center [585, 354] width 900 height 636
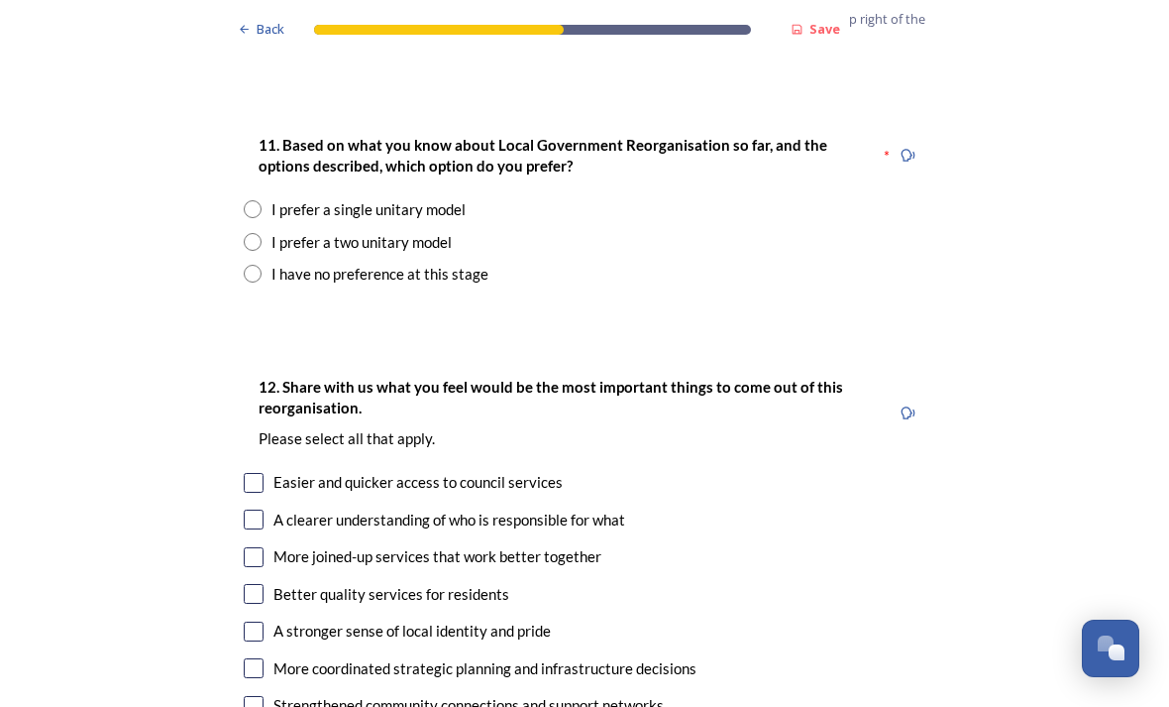
scroll to position [2647, 0]
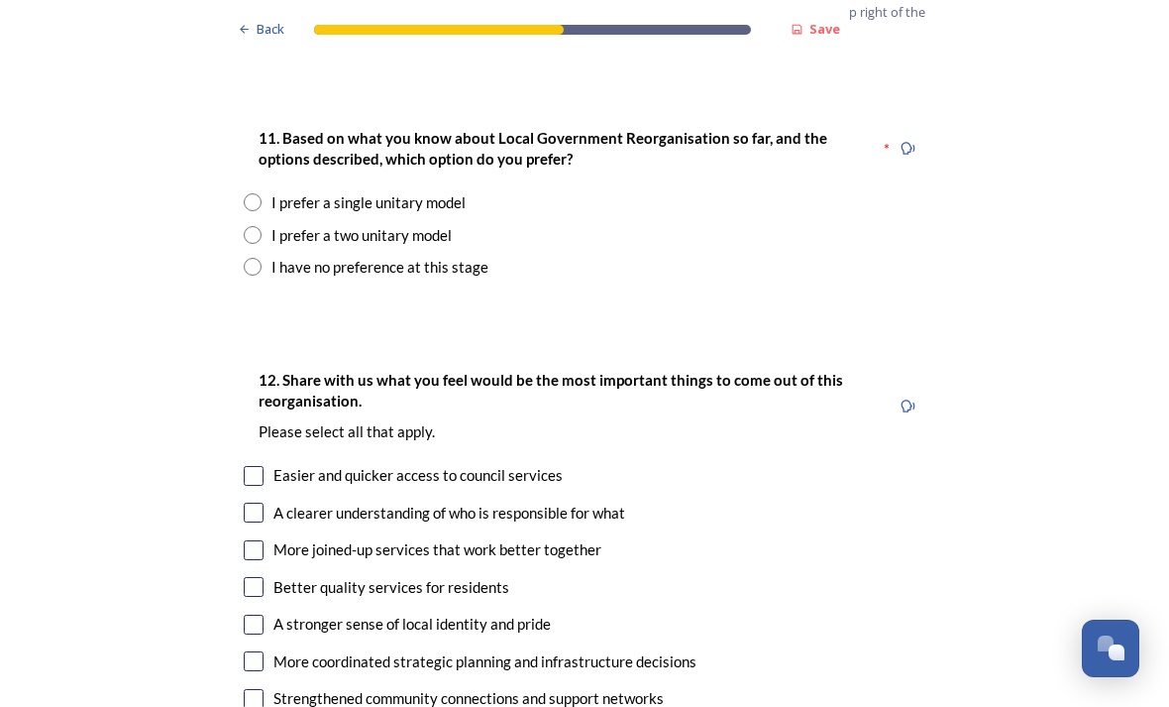
click at [254, 614] on input "checkbox" at bounding box center [254, 624] width 20 height 20
checkbox input "true"
click at [263, 577] on input "checkbox" at bounding box center [254, 587] width 20 height 20
checkbox input "true"
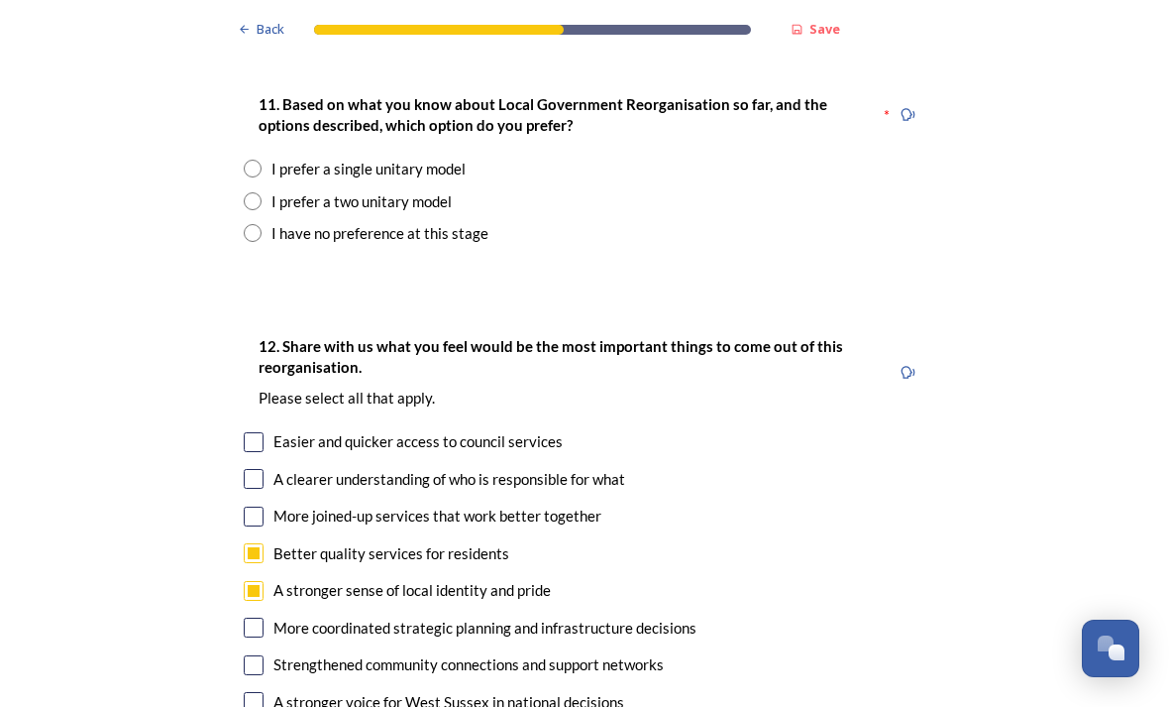
scroll to position [2681, 0]
click at [215, 376] on div "Back Save Prioritising future services As explained on our Shaping [GEOGRAPHIC_…" at bounding box center [584, 413] width 1169 height 6188
click at [247, 469] on input "checkbox" at bounding box center [254, 479] width 20 height 20
checkbox input "true"
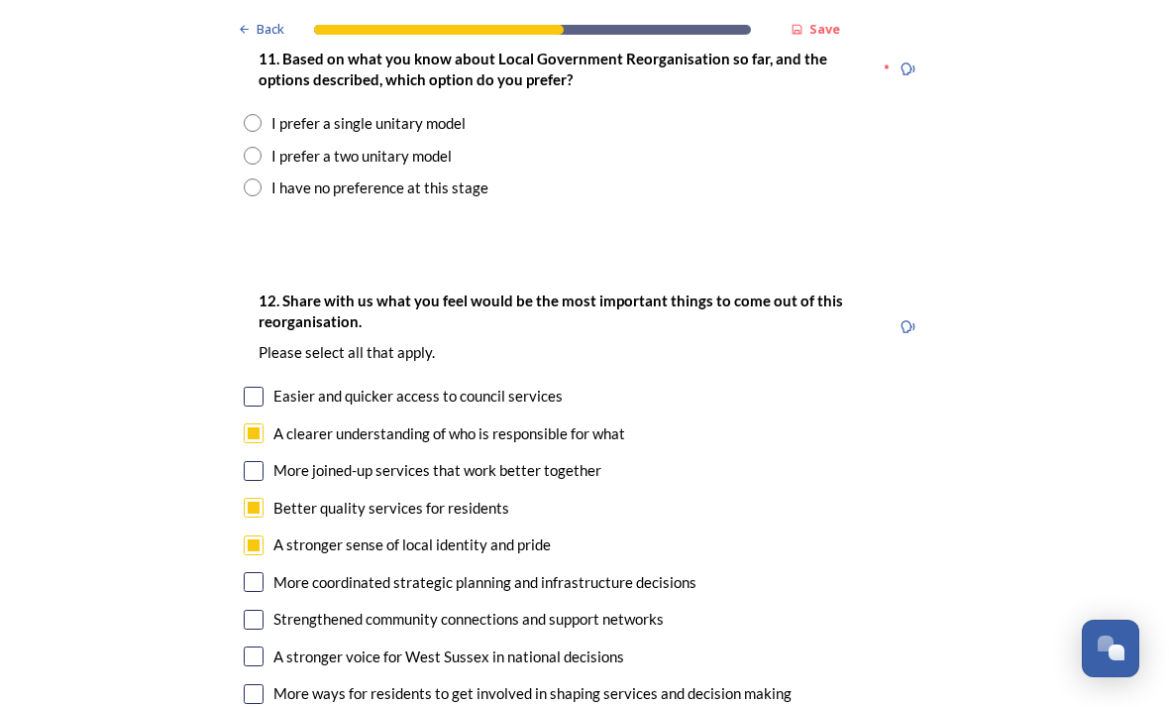
scroll to position [2731, 0]
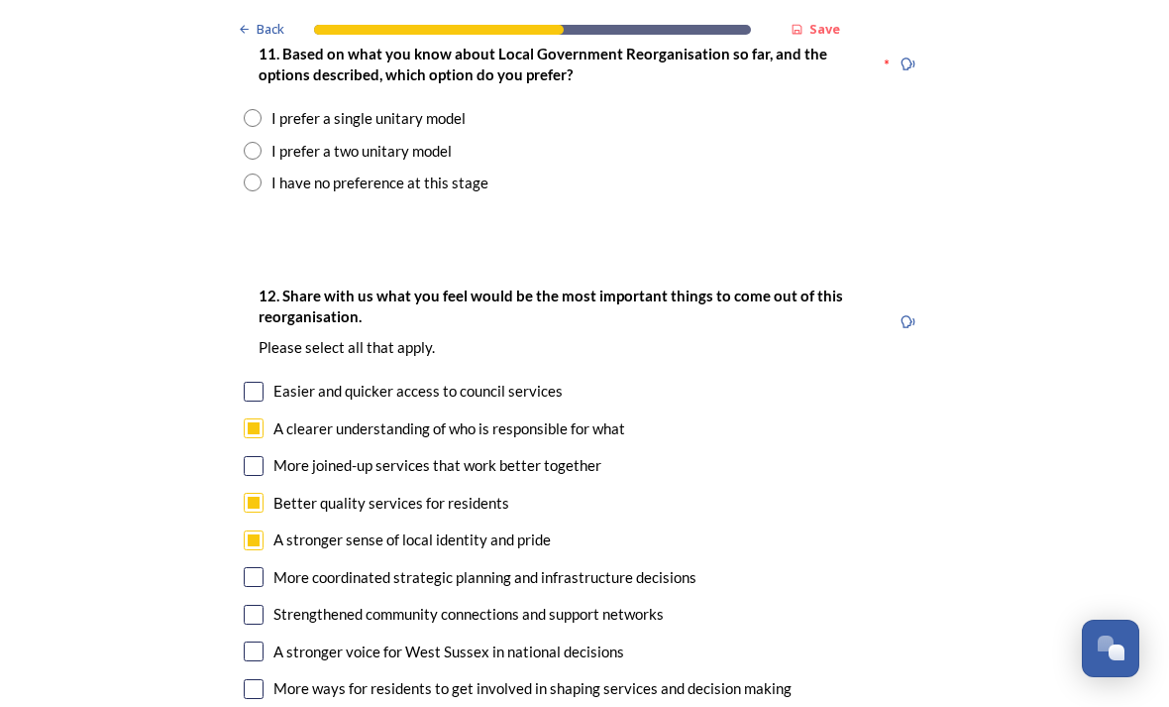
click at [260, 605] on input "checkbox" at bounding box center [254, 615] width 20 height 20
checkbox input "true"
click at [261, 641] on input "checkbox" at bounding box center [254, 651] width 20 height 20
checkbox input "true"
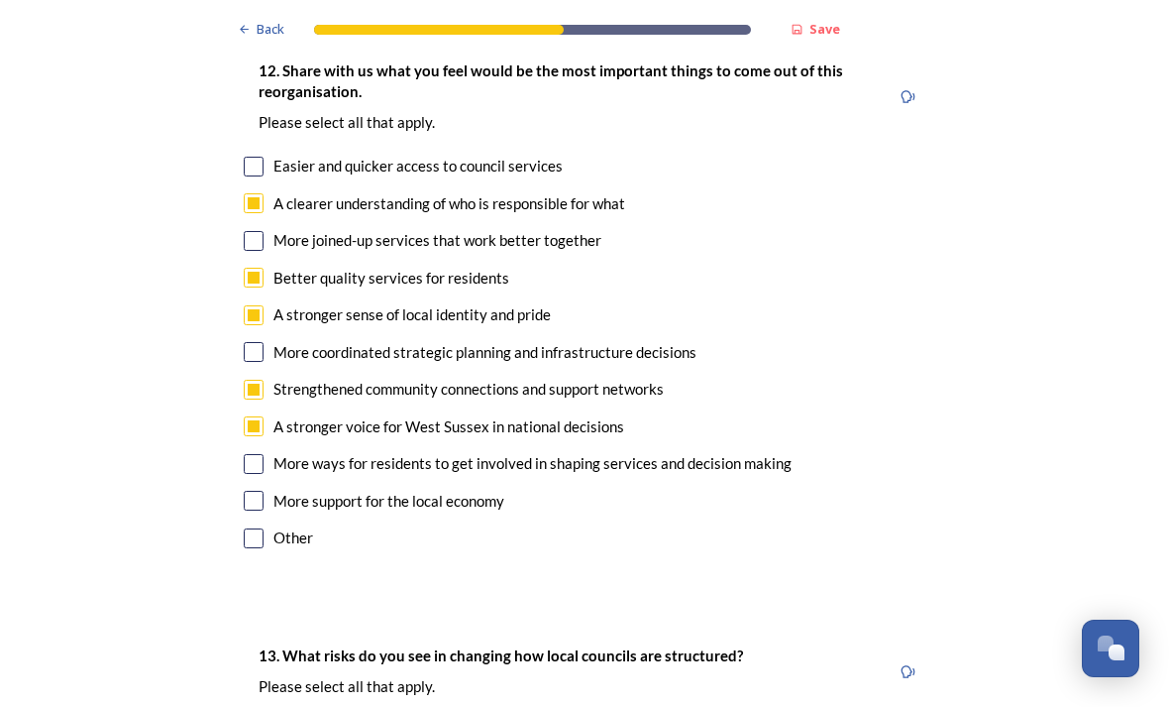
scroll to position [2956, 0]
click at [262, 491] on input "checkbox" at bounding box center [254, 501] width 20 height 20
checkbox input "true"
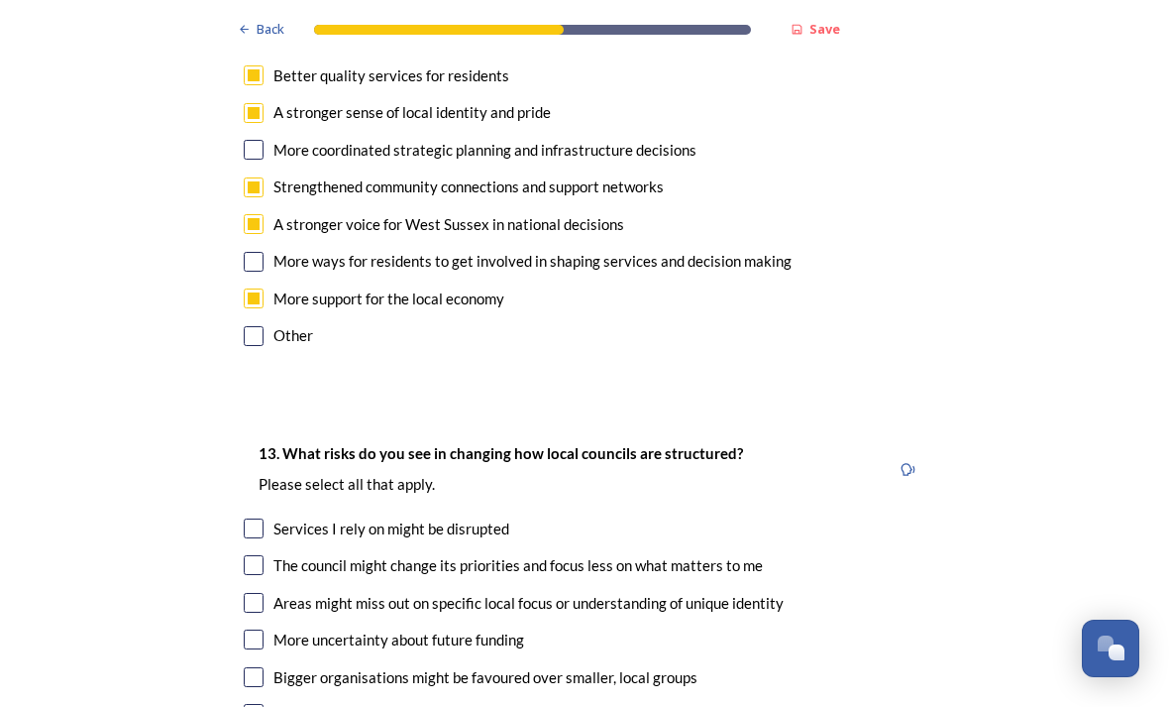
scroll to position [3162, 0]
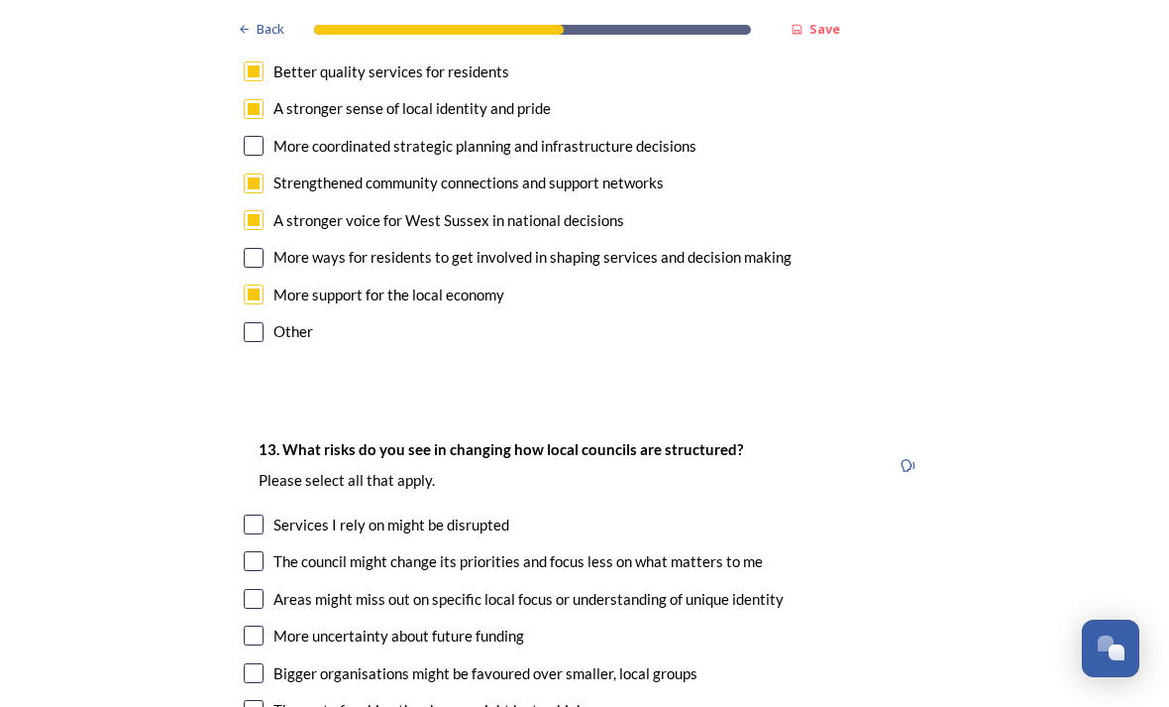
click at [261, 514] on input "checkbox" at bounding box center [254, 524] width 20 height 20
checkbox input "true"
click at [254, 551] on input "checkbox" at bounding box center [254, 561] width 20 height 20
checkbox input "true"
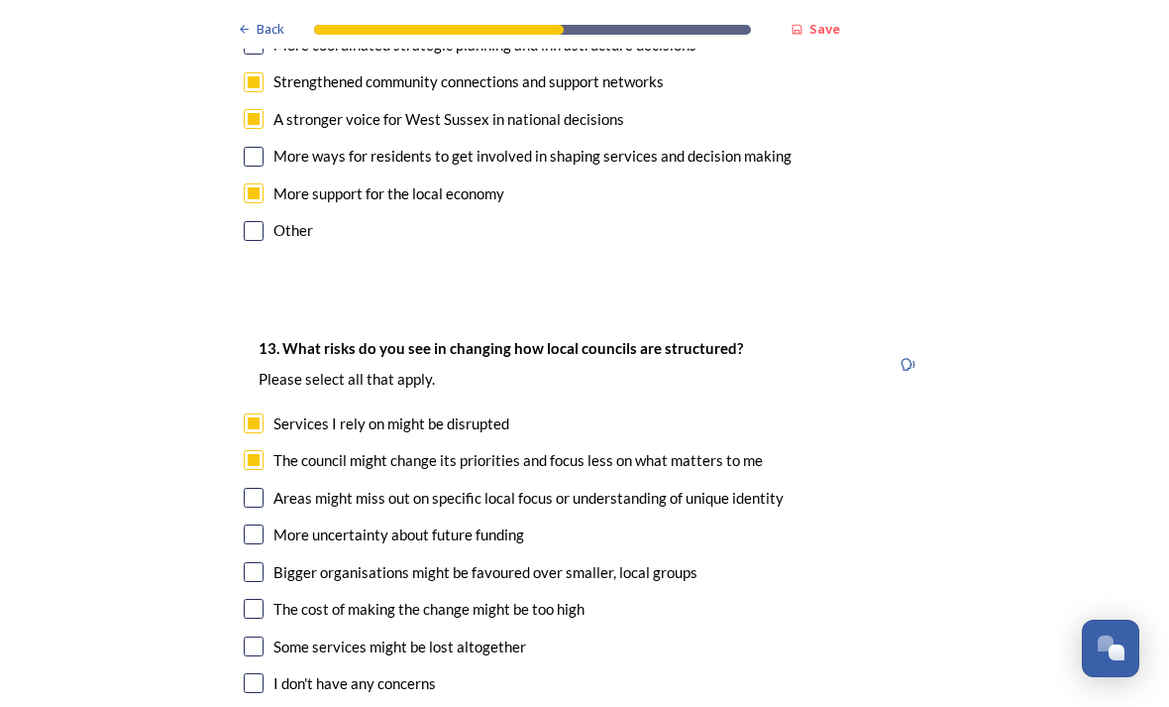
scroll to position [3263, 0]
click at [252, 488] on input "checkbox" at bounding box center [254, 498] width 20 height 20
checkbox input "true"
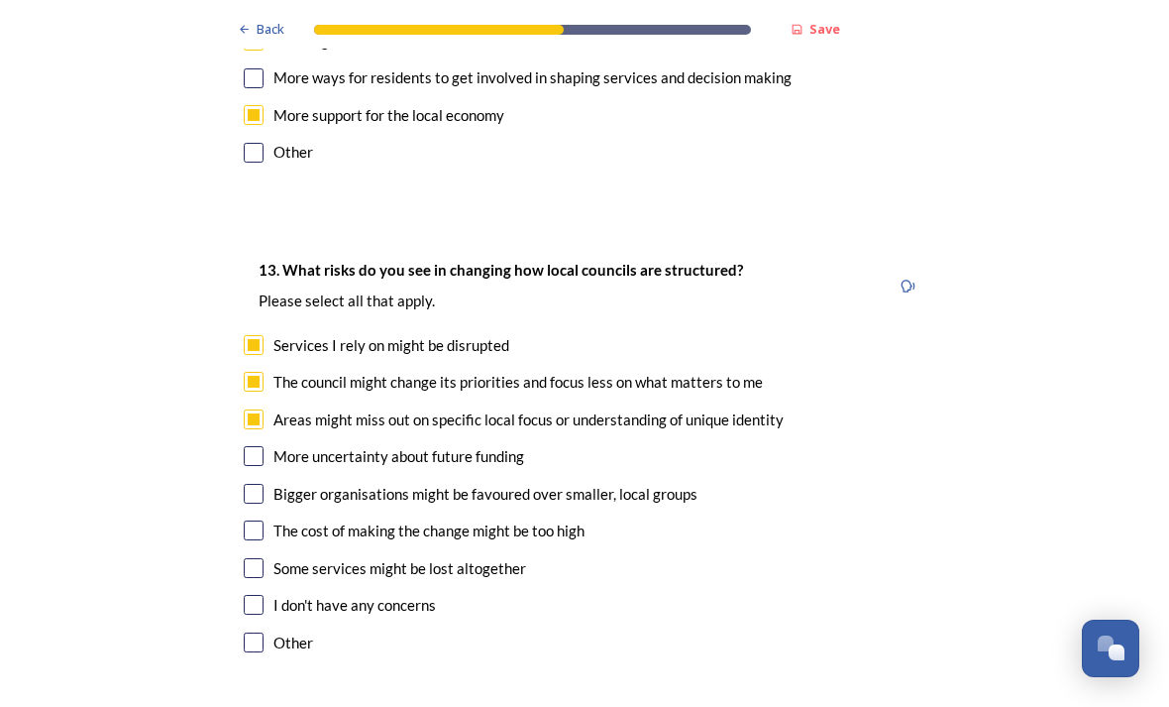
scroll to position [3343, 0]
click at [262, 519] on input "checkbox" at bounding box center [254, 529] width 20 height 20
checkbox input "true"
click at [260, 483] on input "checkbox" at bounding box center [254, 493] width 20 height 20
checkbox input "true"
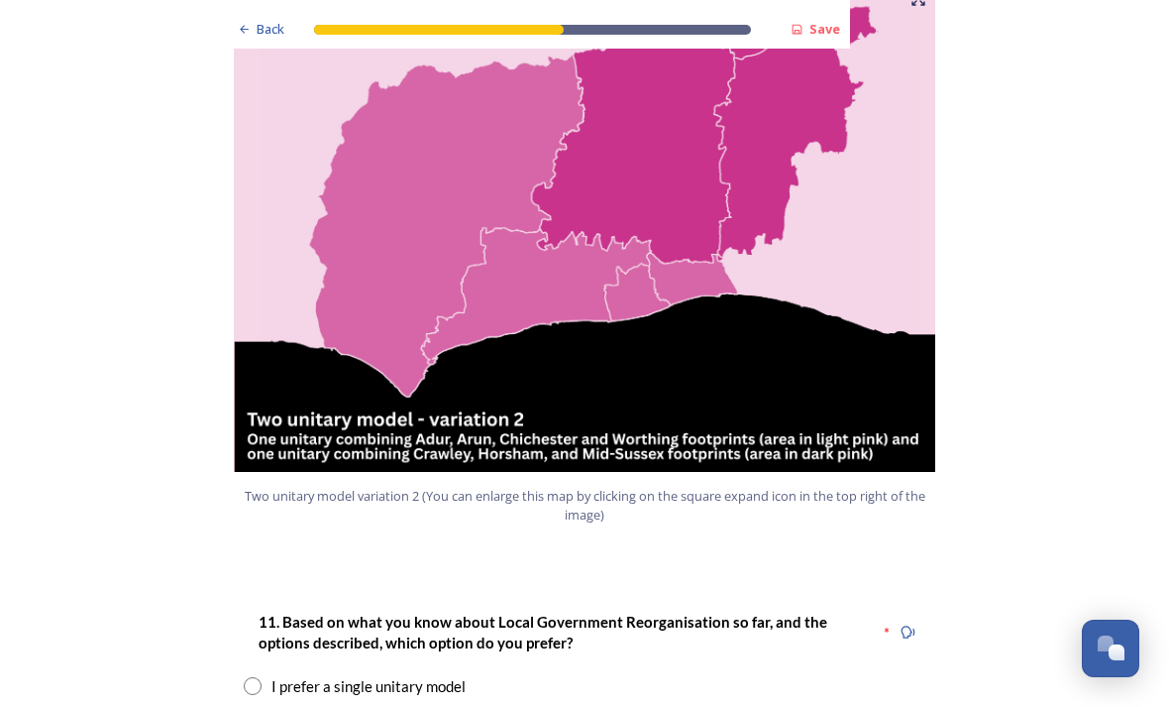
scroll to position [2164, 0]
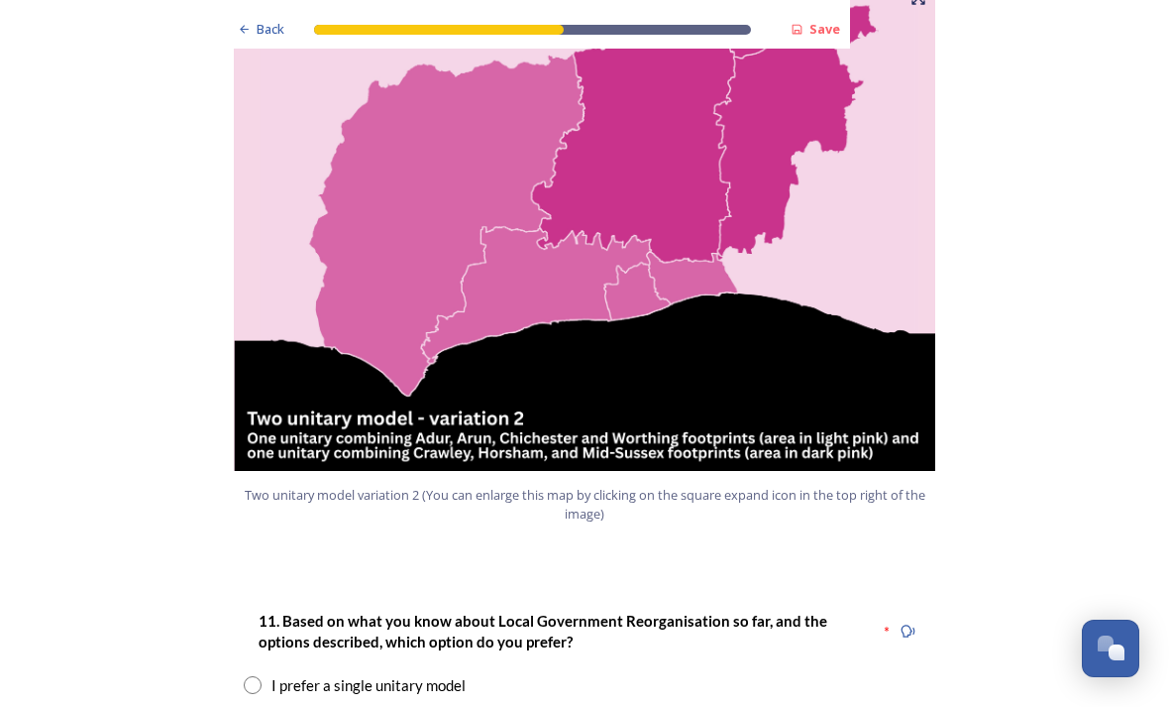
click at [234, 589] on div "11. Based on what you know about Local Government Reorganisation so far, and th…" at bounding box center [585, 685] width 714 height 192
click at [249, 706] on input "radio" at bounding box center [253, 718] width 18 height 18
radio input "true"
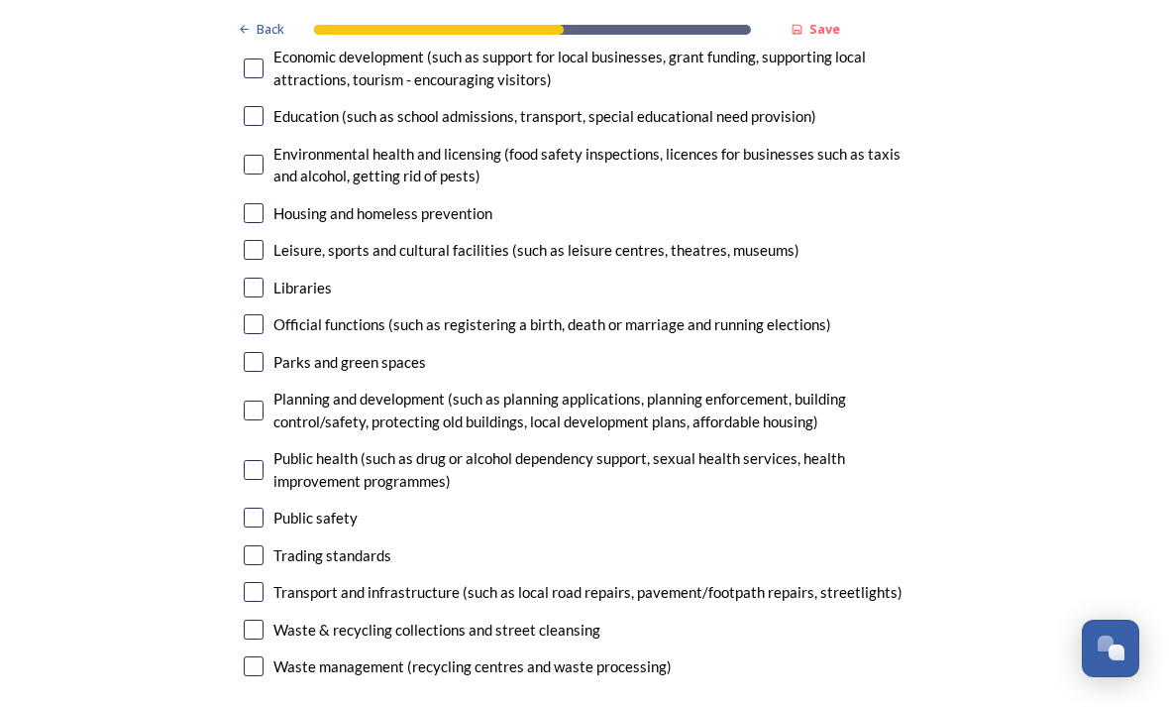
scroll to position [5084, 0]
click at [249, 619] on input "checkbox" at bounding box center [254, 629] width 20 height 20
checkbox input "true"
click at [247, 582] on input "checkbox" at bounding box center [254, 592] width 20 height 20
checkbox input "true"
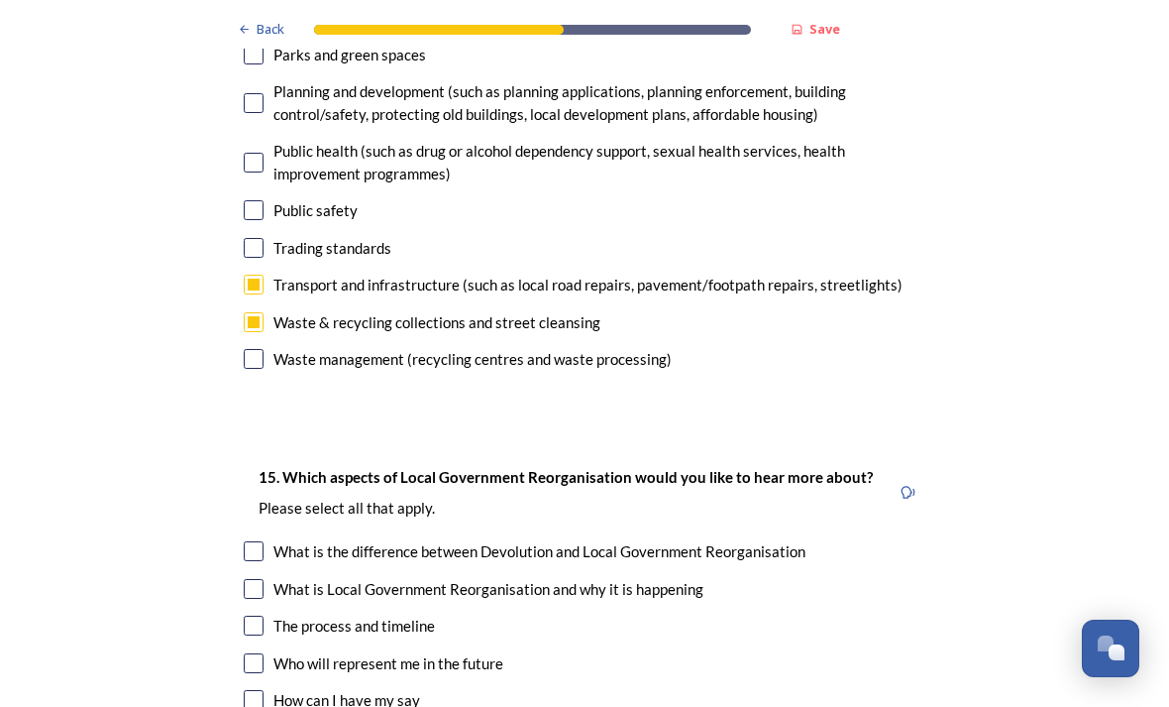
scroll to position [5411, 0]
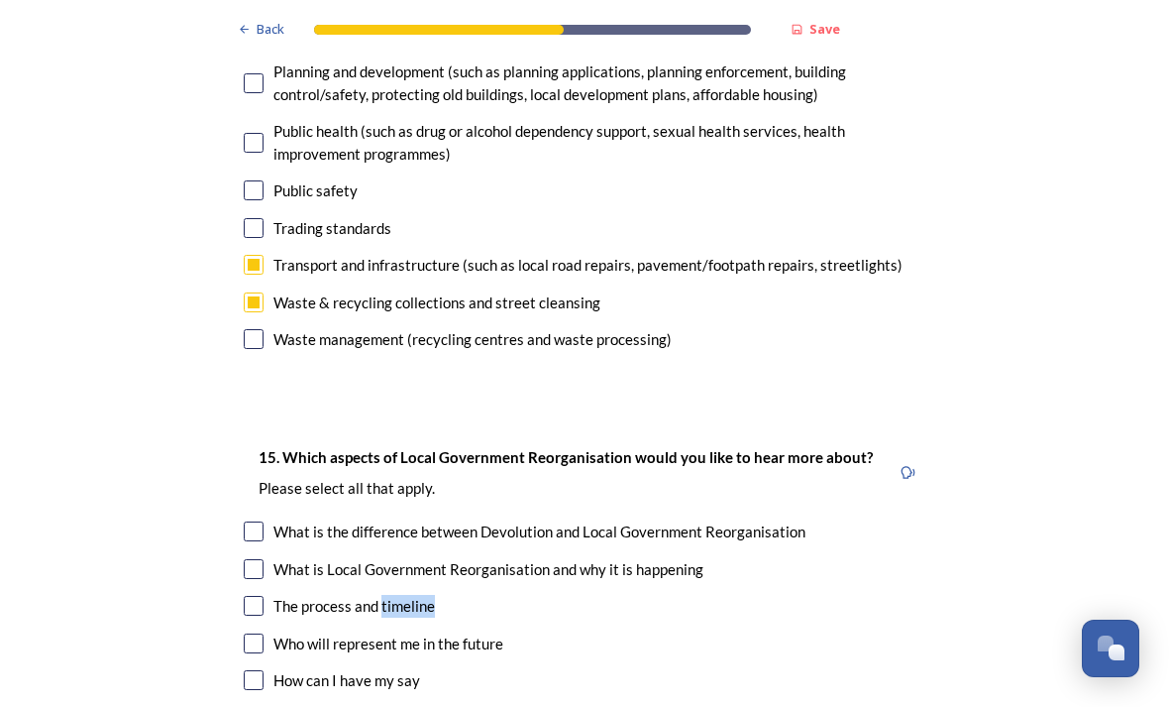
click at [257, 706] on input "checkbox" at bounding box center [254, 718] width 20 height 20
checkbox input "true"
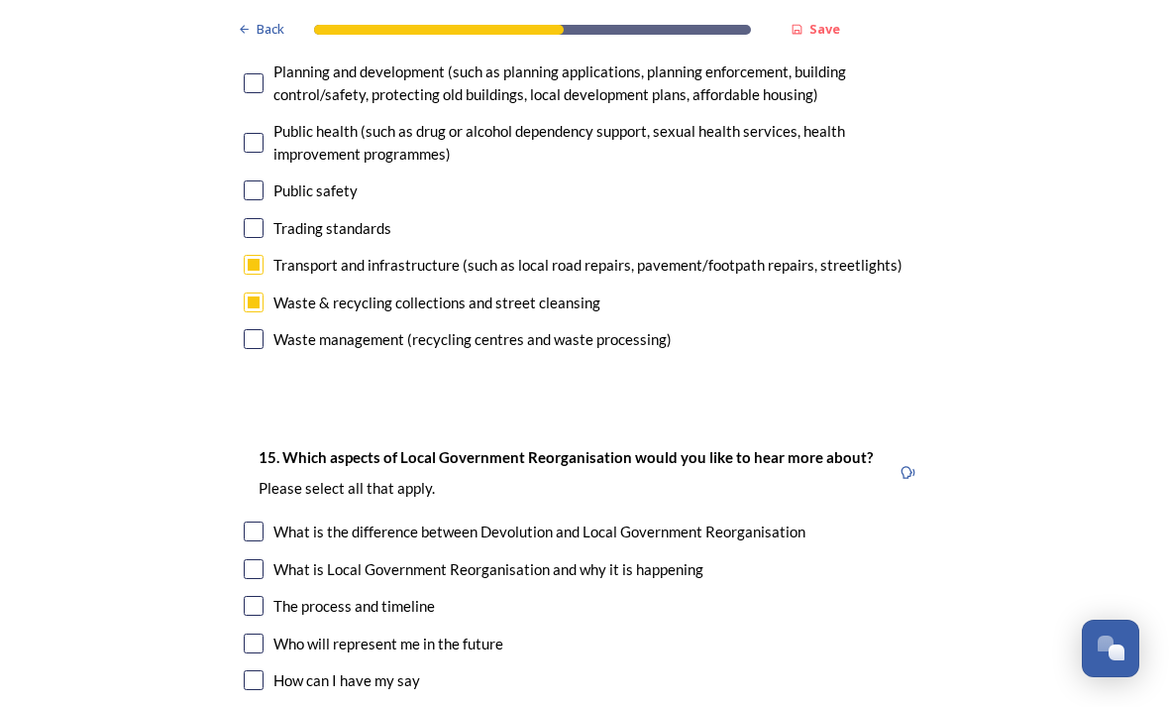
checkbox input "true"
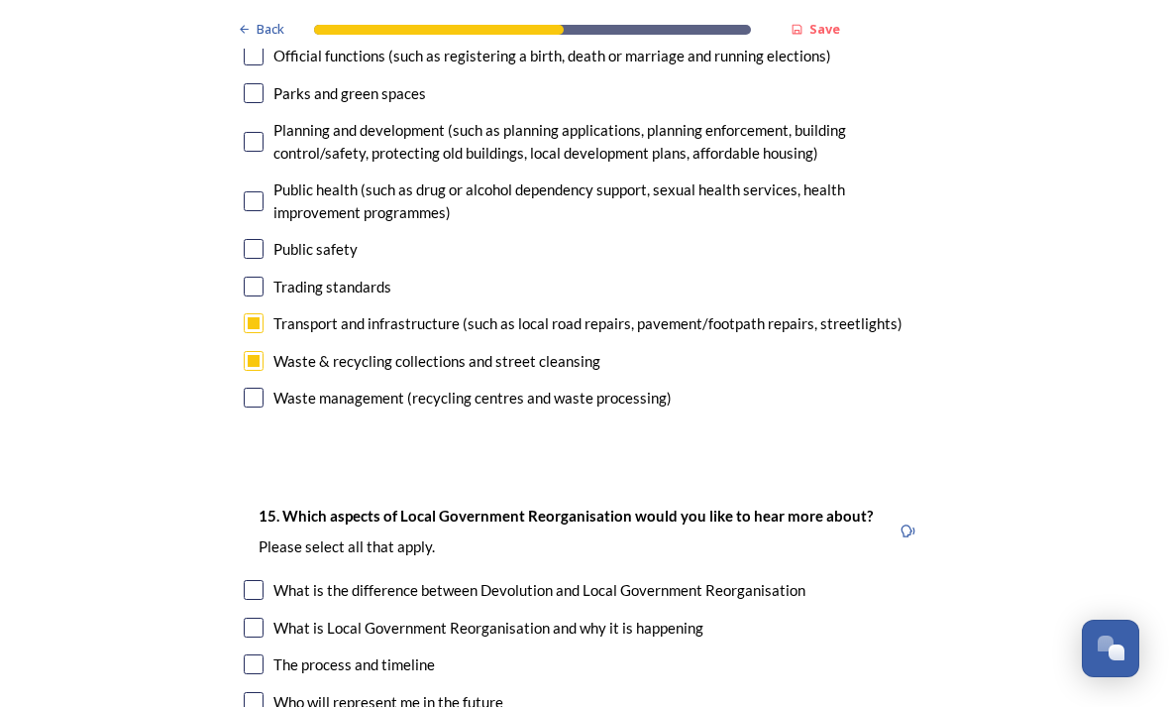
scroll to position [5355, 0]
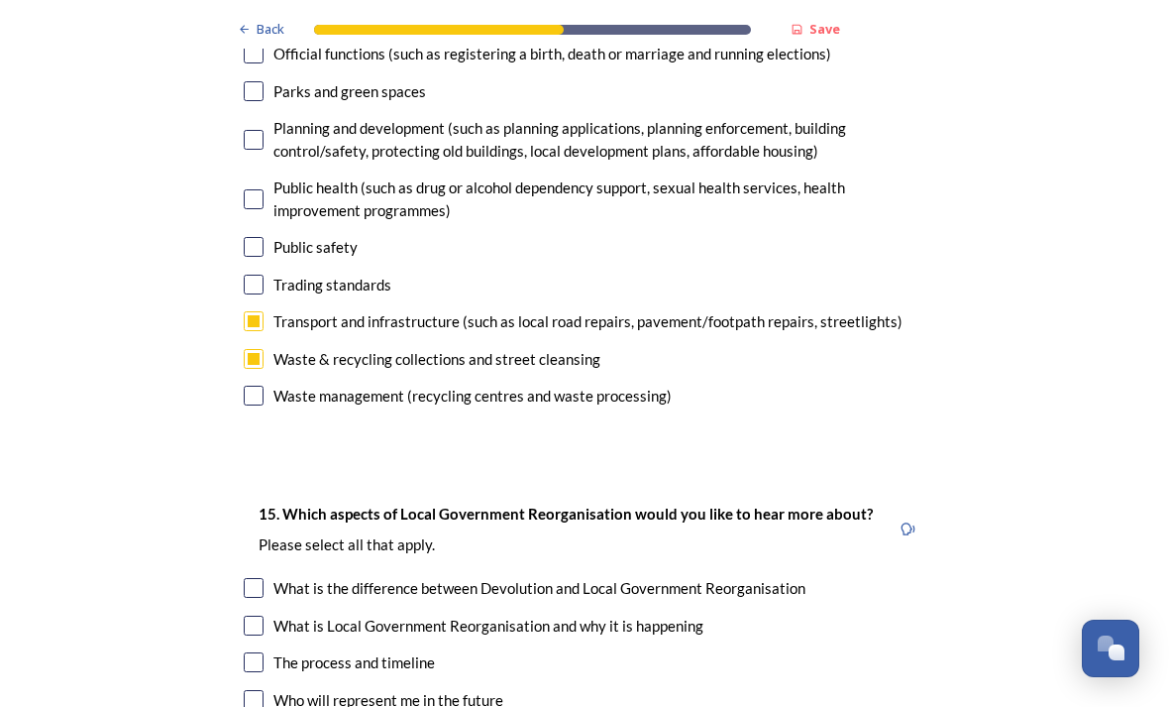
click at [255, 690] on input "checkbox" at bounding box center [254, 700] width 20 height 20
checkbox input "true"
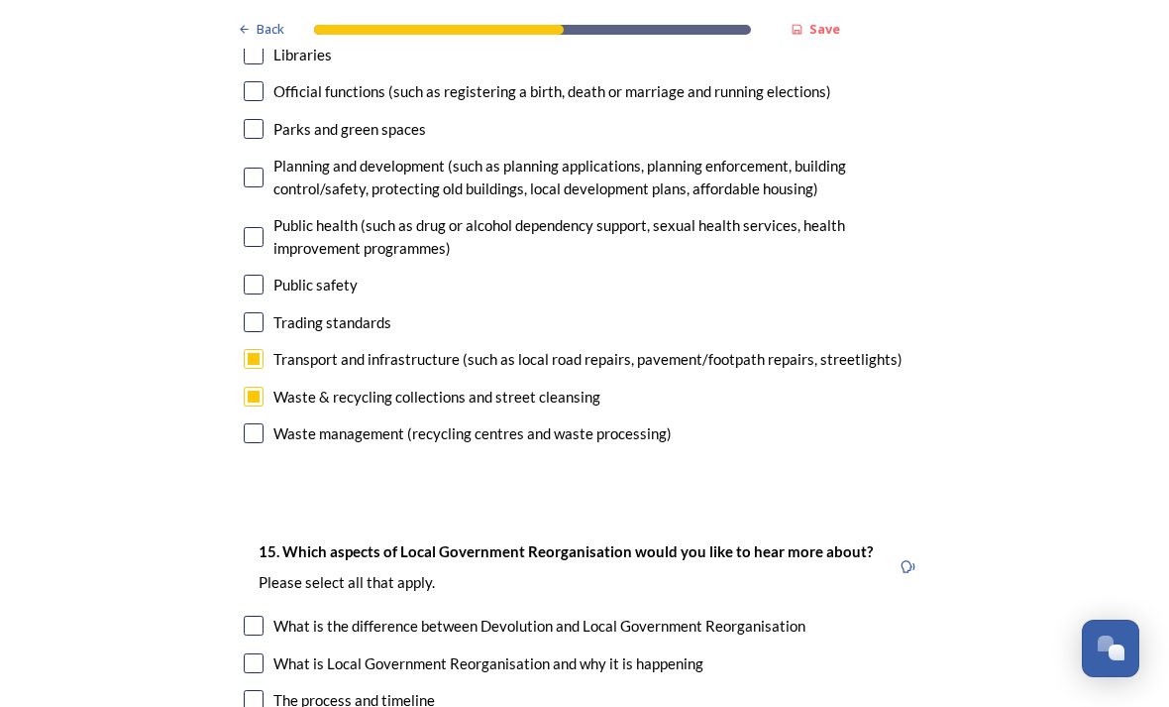
scroll to position [5317, 0]
click at [252, 653] on input "checkbox" at bounding box center [254, 663] width 20 height 20
checkbox input "true"
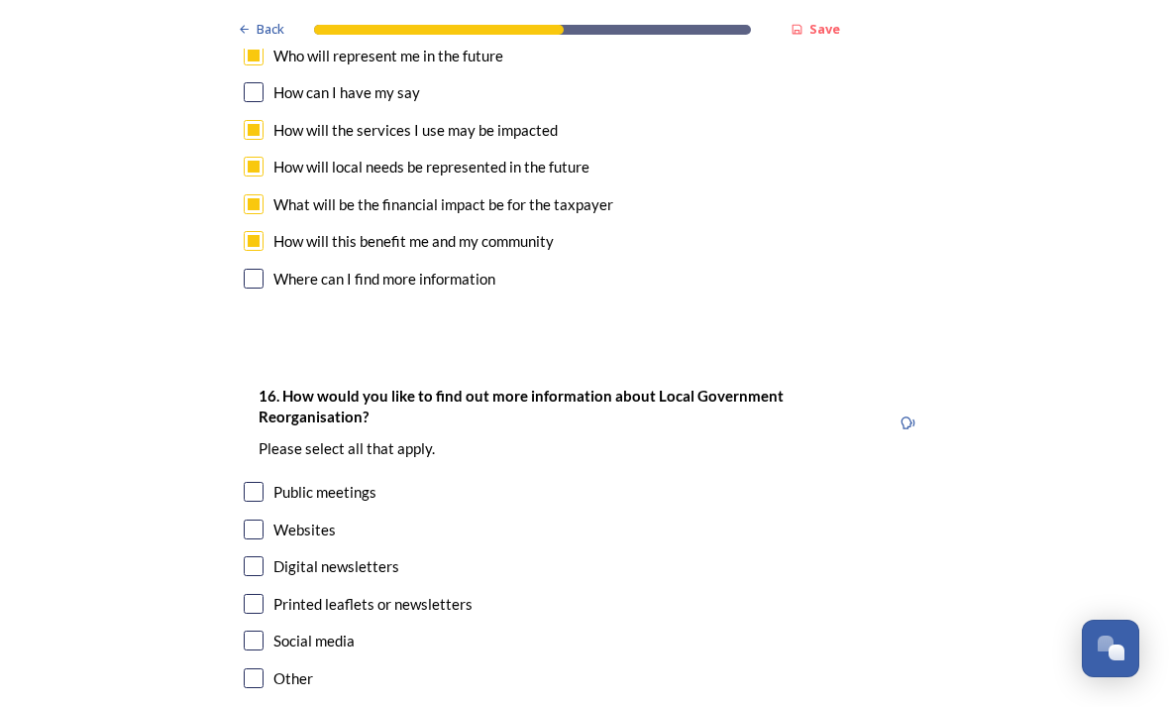
scroll to position [5999, 0]
click at [255, 594] on input "checkbox" at bounding box center [254, 604] width 20 height 20
checkbox input "true"
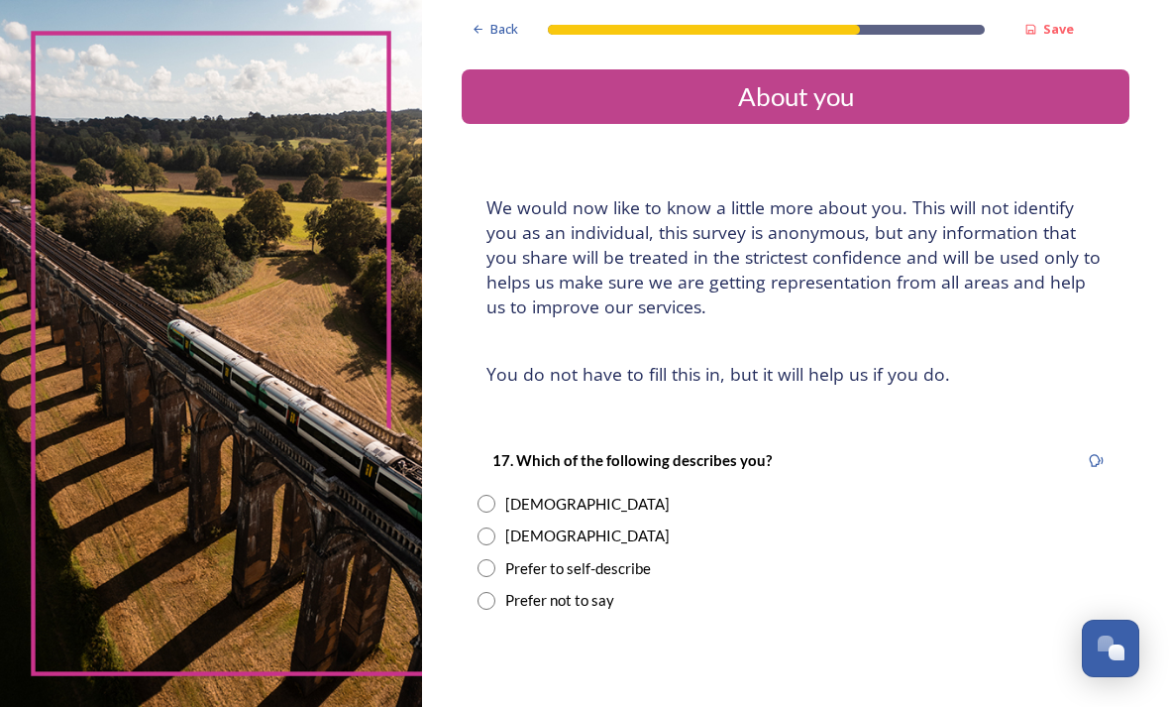
click at [496, 527] on input "radio" at bounding box center [487, 536] width 18 height 18
radio input "true"
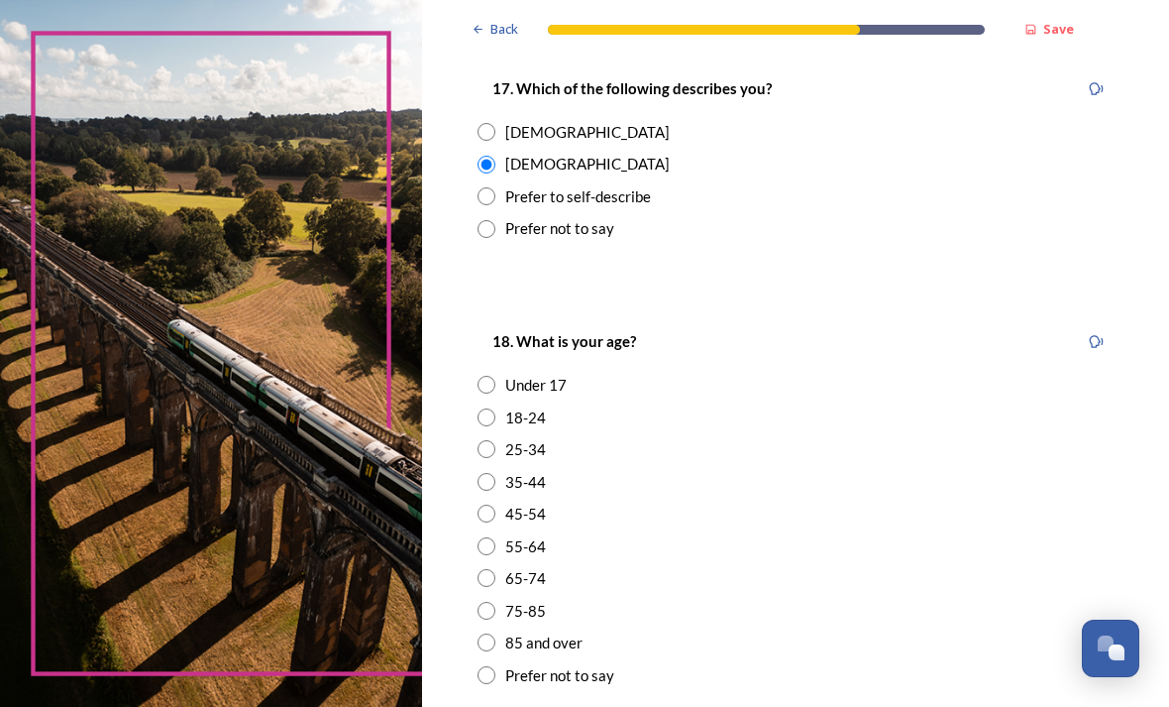
scroll to position [372, 0]
click at [496, 602] on input "radio" at bounding box center [487, 611] width 18 height 18
radio input "true"
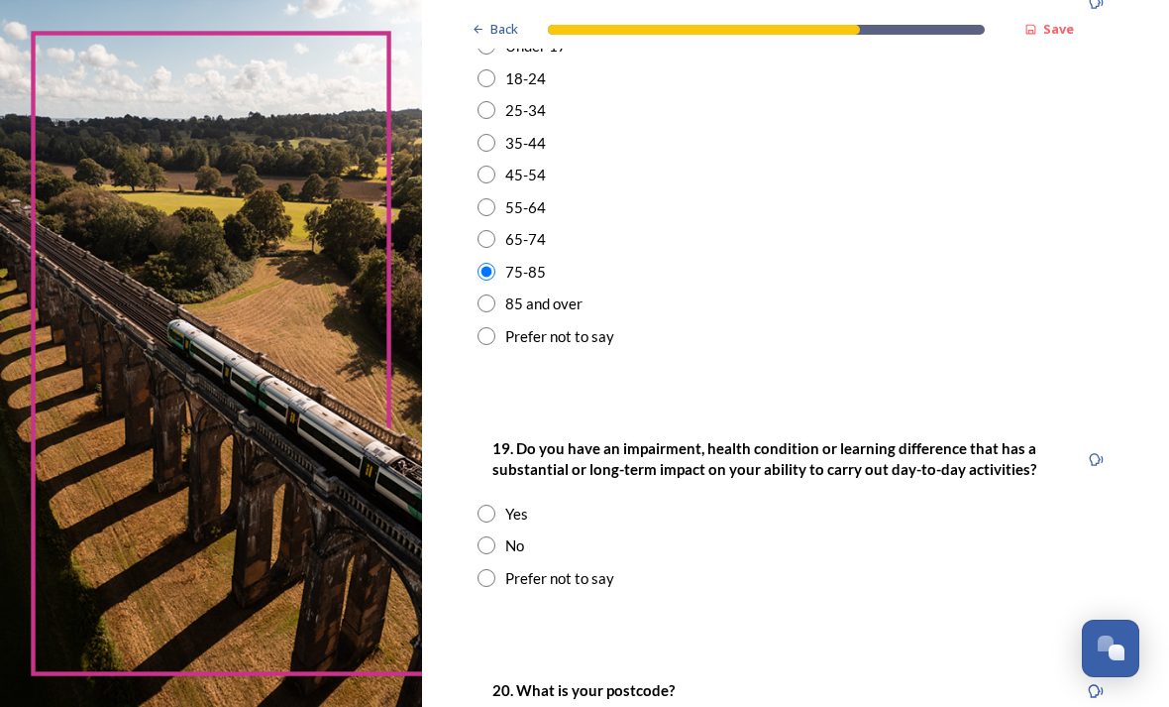
scroll to position [711, 0]
click at [496, 569] on input "radio" at bounding box center [487, 578] width 18 height 18
radio input "true"
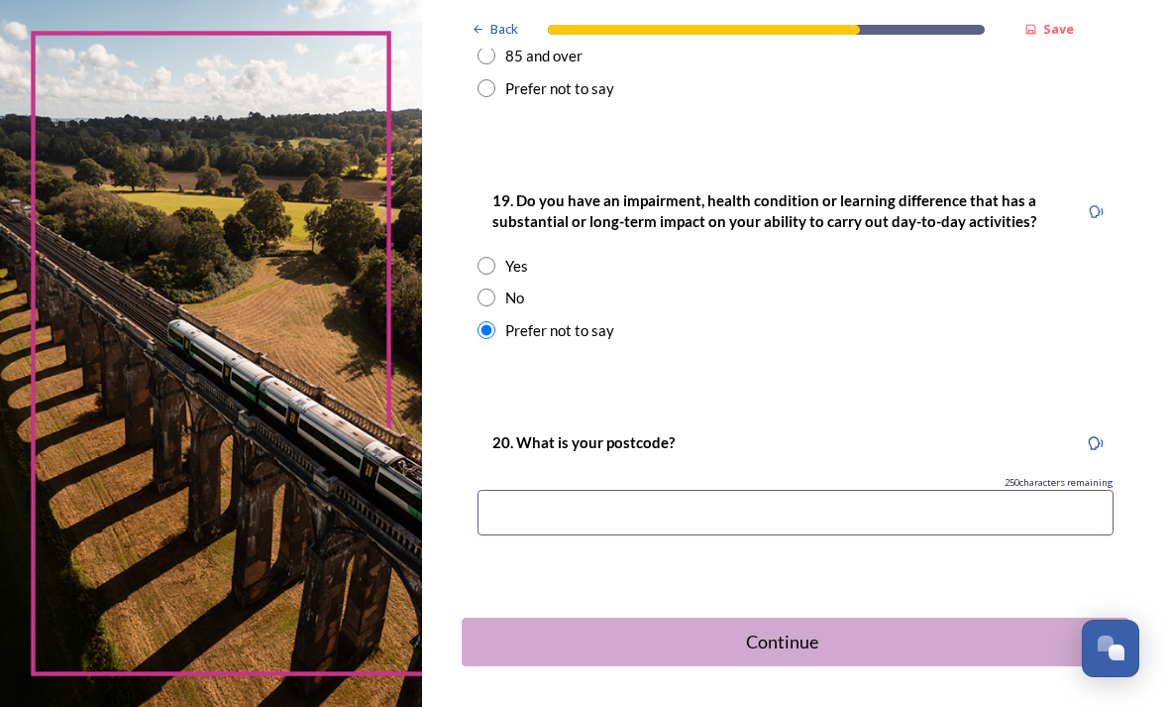
scroll to position [959, 0]
click at [556, 489] on input at bounding box center [796, 512] width 636 height 46
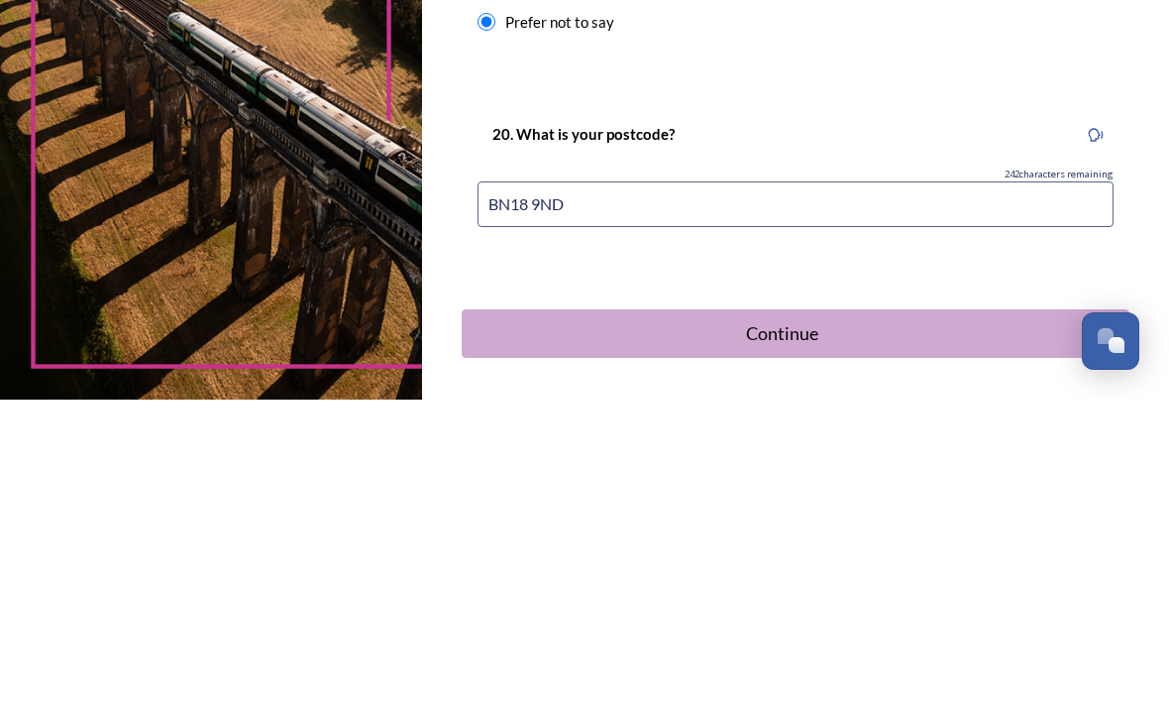
type input "BN18 9ND"
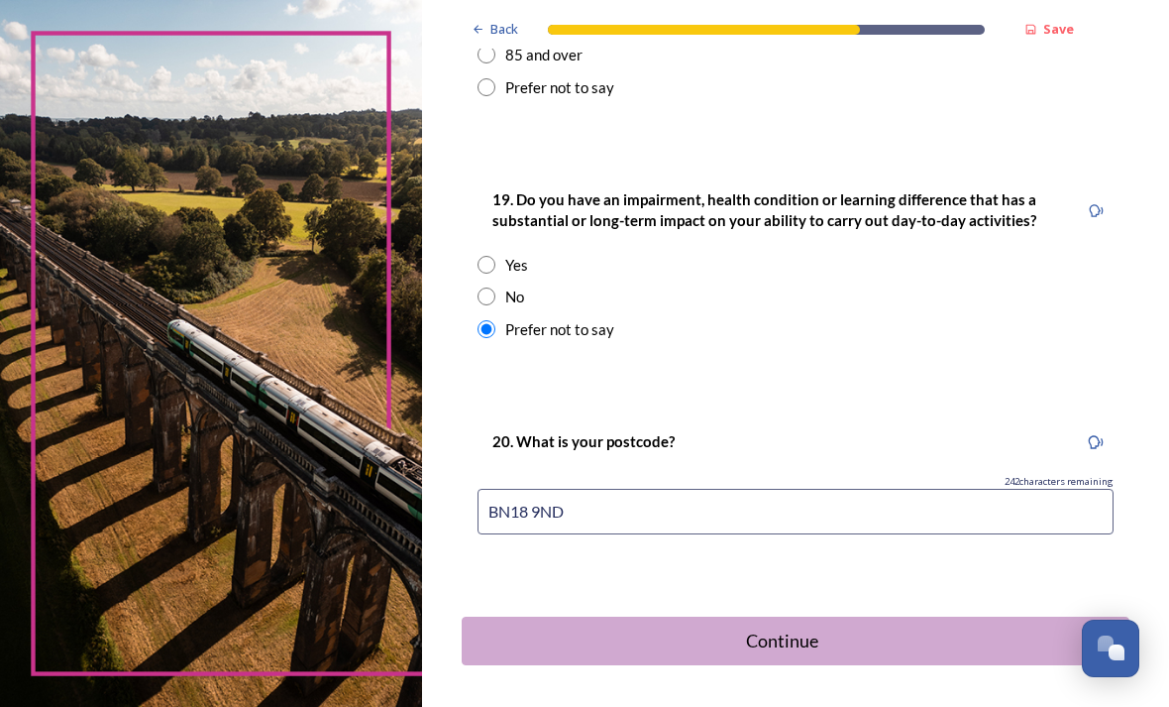
click at [810, 627] on div "Continue" at bounding box center [782, 640] width 619 height 27
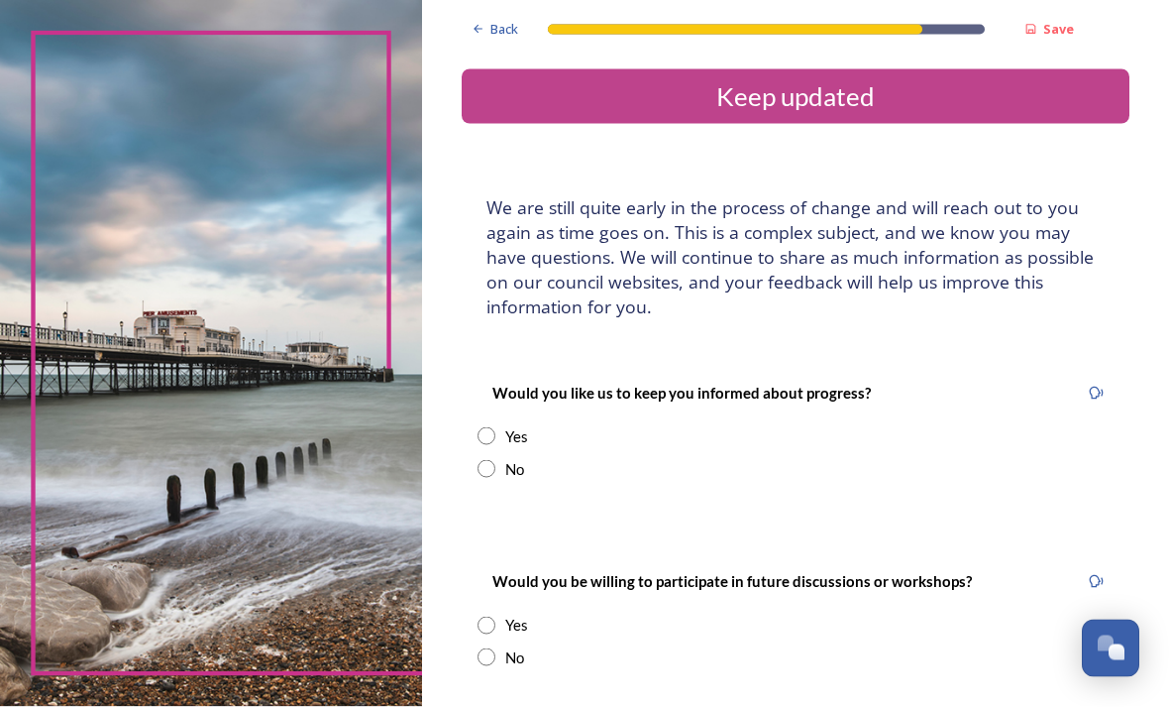
scroll to position [26, 0]
click at [496, 427] on input "radio" at bounding box center [487, 436] width 18 height 18
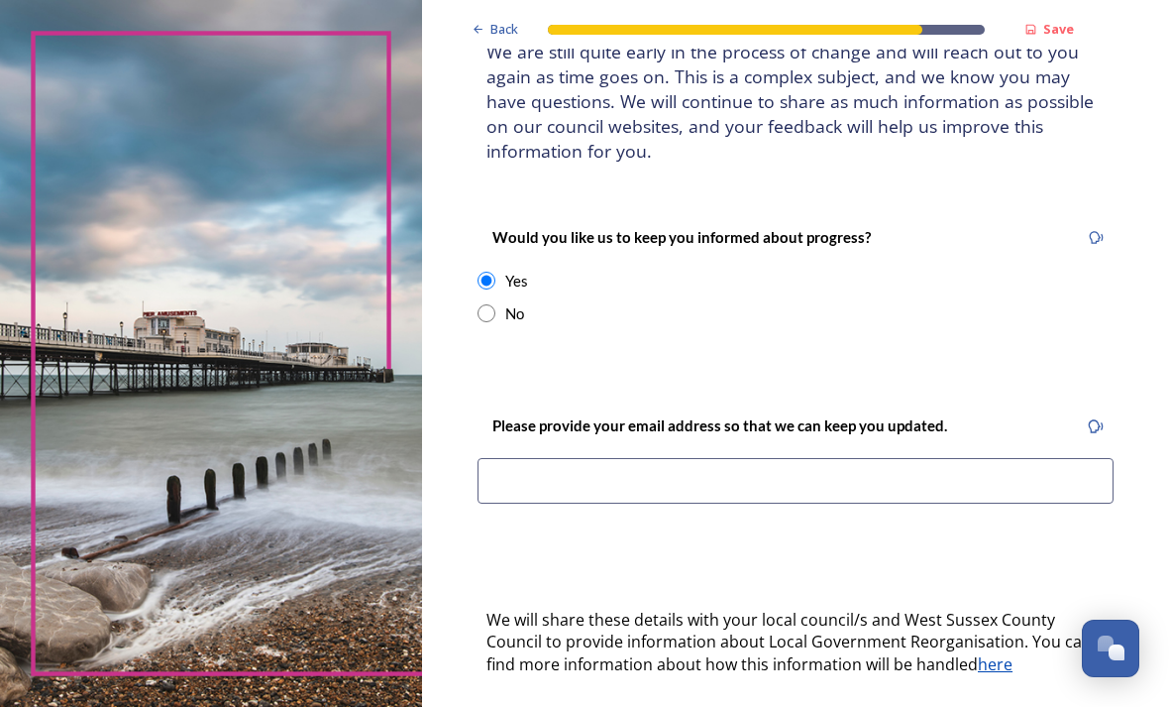
scroll to position [156, 0]
click at [653, 302] on div "No" at bounding box center [796, 313] width 636 height 23
radio input "false"
radio input "true"
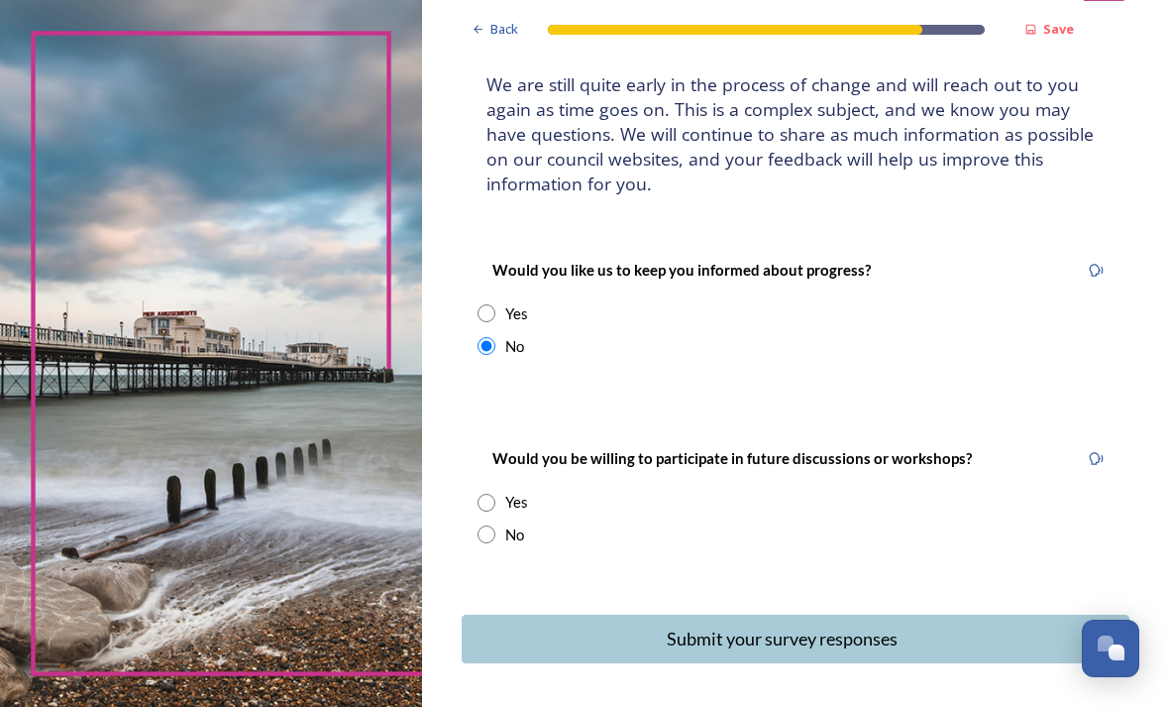
click at [496, 304] on input "radio" at bounding box center [487, 313] width 18 height 18
radio input "true"
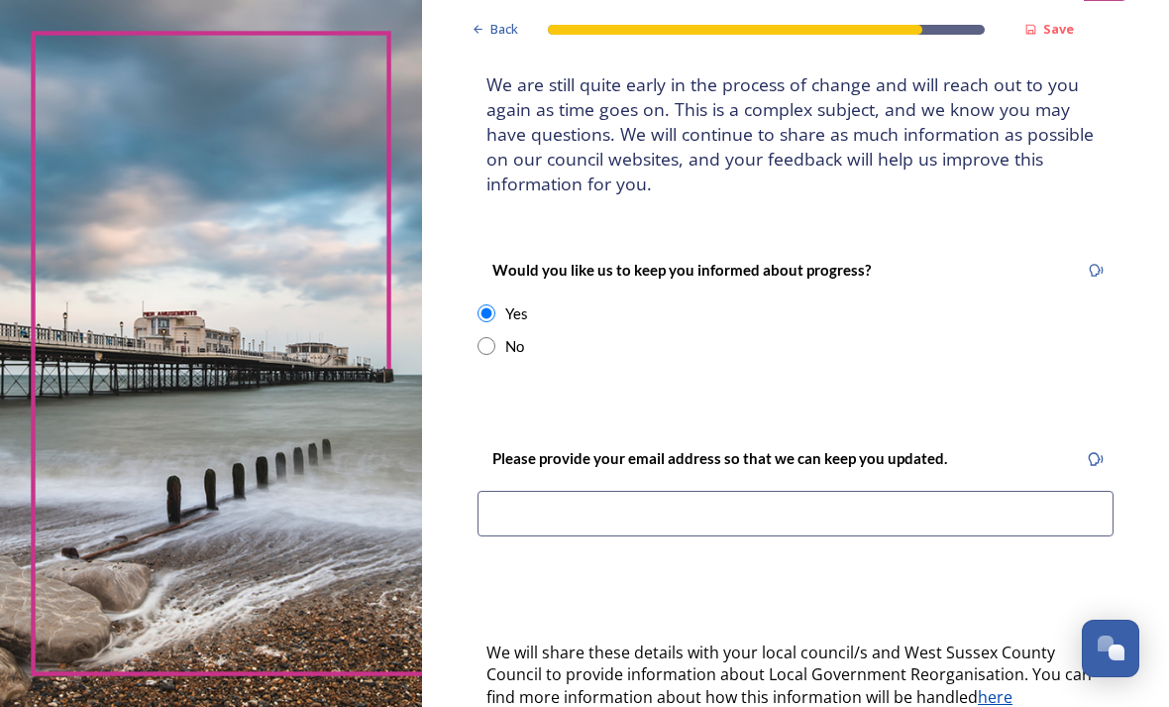
click at [551, 491] on input at bounding box center [796, 514] width 636 height 46
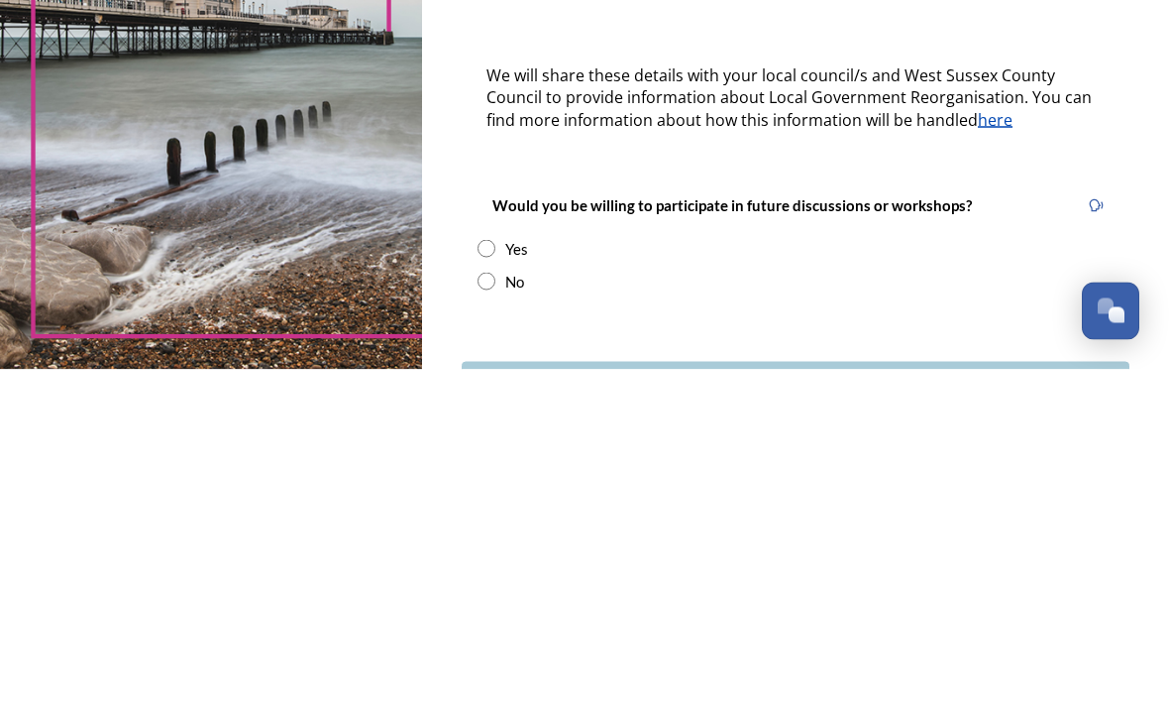
scroll to position [364, 0]
type input "[EMAIL_ADDRESS][DOMAIN_NAME]"
click at [496, 608] on input "radio" at bounding box center [487, 617] width 18 height 18
radio input "true"
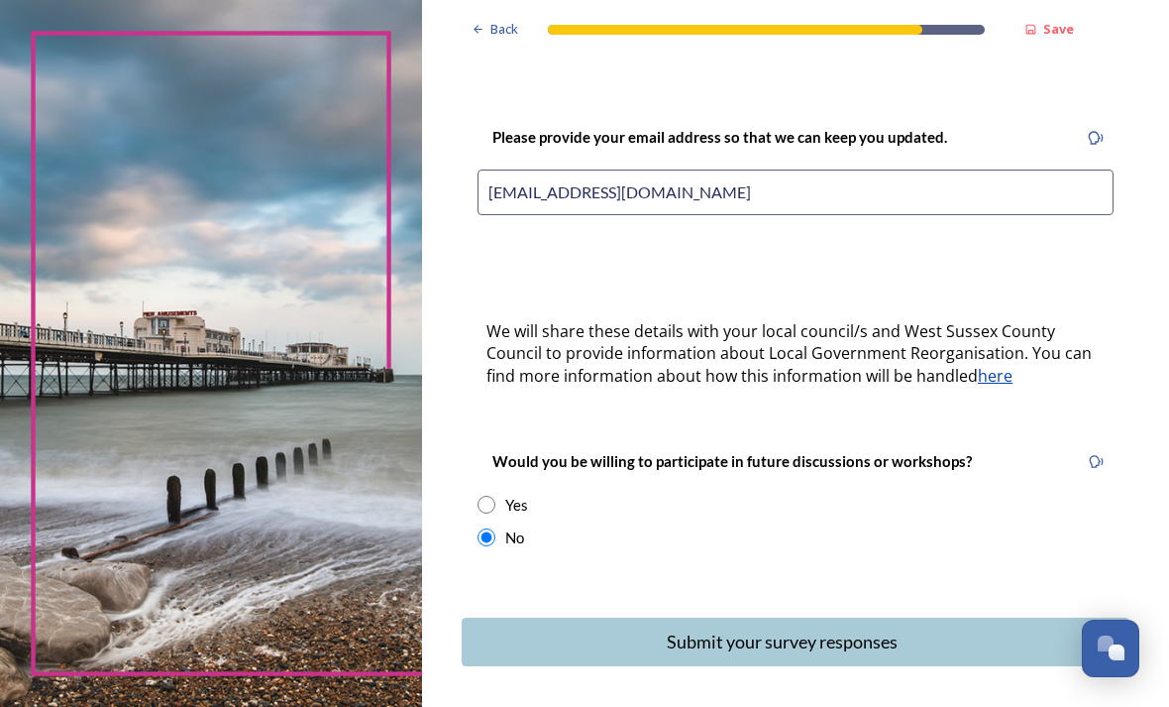
scroll to position [443, 0]
click at [808, 629] on div "Submit your survey responses" at bounding box center [782, 642] width 619 height 27
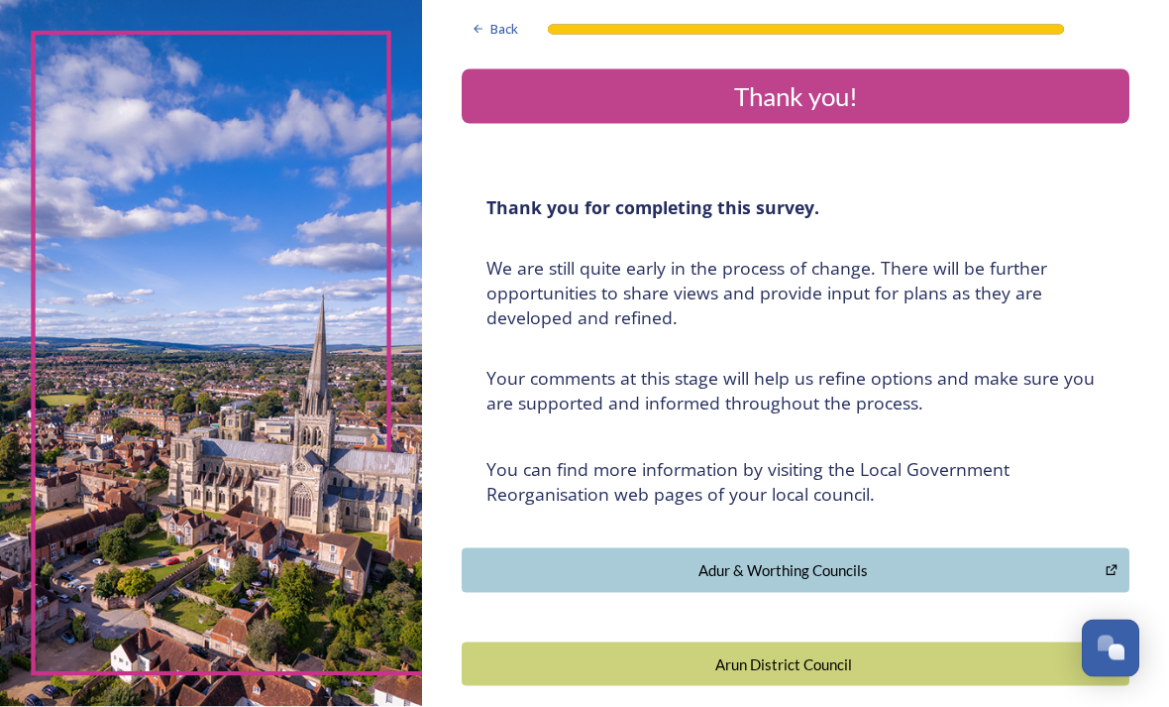
scroll to position [0, 0]
